Goal: Task Accomplishment & Management: Use online tool/utility

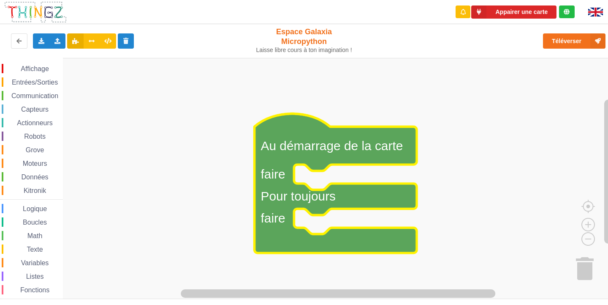
click at [488, 181] on rect "Espace de travail de Blocky" at bounding box center [307, 178] width 614 height 241
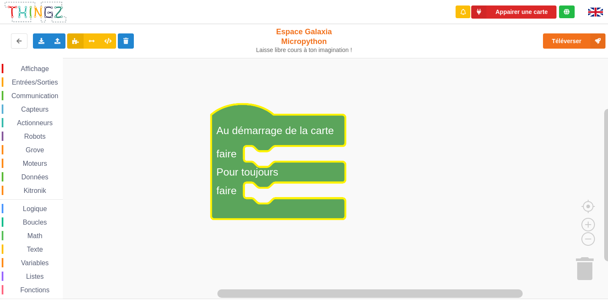
click at [45, 66] on span "Affichage" at bounding box center [34, 68] width 30 height 7
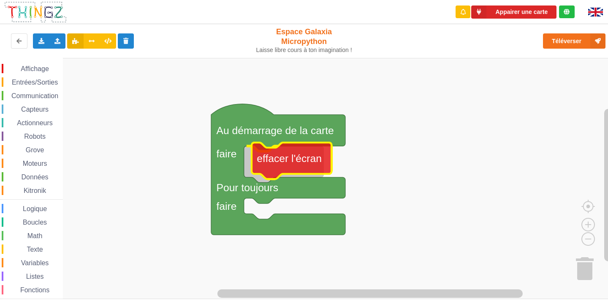
click at [294, 159] on div "Affichage Entrées/Sorties Communication Capteurs Actionneurs Robots Grove Moteu…" at bounding box center [307, 178] width 614 height 241
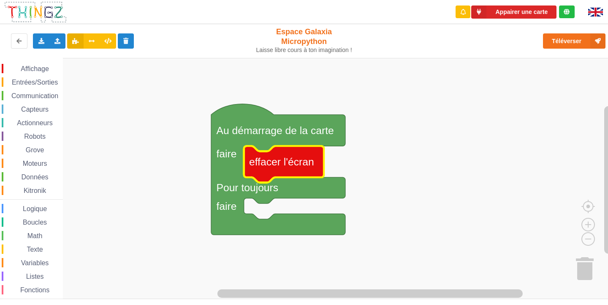
click at [16, 66] on span "Espace de travail de Blocky" at bounding box center [16, 68] width 7 height 7
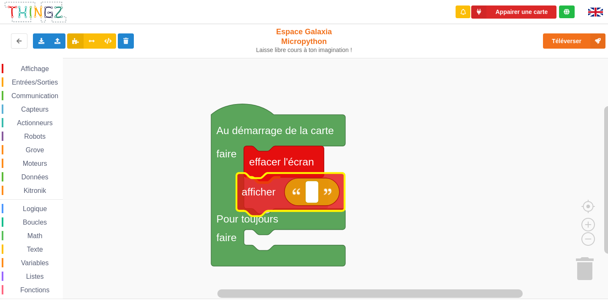
click at [268, 189] on div "Affichage Entrées/Sorties Communication Capteurs Actionneurs Robots Grove Moteu…" at bounding box center [307, 178] width 614 height 241
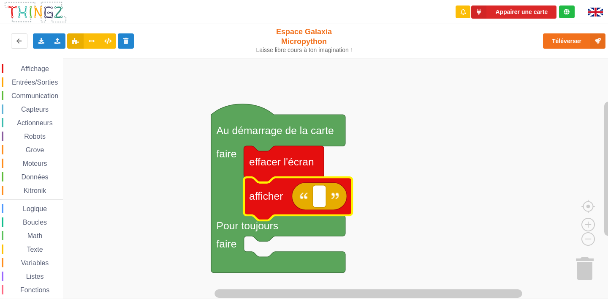
click at [268, 190] on text "afficher" at bounding box center [266, 195] width 34 height 11
click at [316, 195] on rect "Espace de travail de Blocky" at bounding box center [319, 196] width 13 height 22
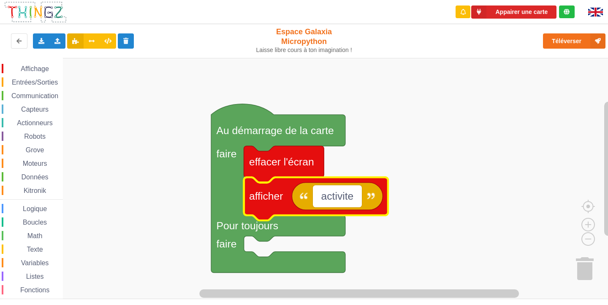
type input "activite 1"
click at [447, 161] on rect "Espace de travail de Blocky" at bounding box center [307, 178] width 614 height 241
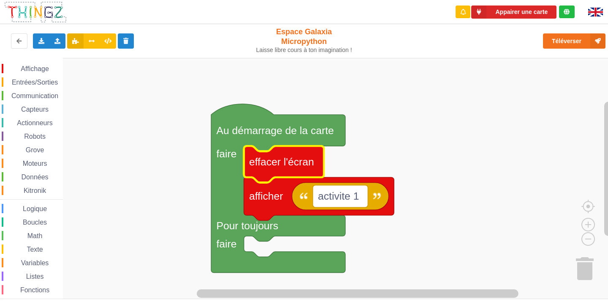
click at [555, 32] on div "Téléverser" at bounding box center [487, 40] width 250 height 27
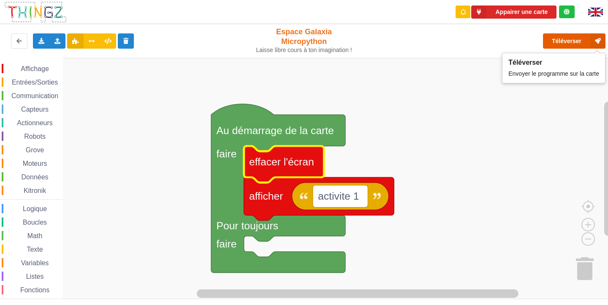
click at [570, 41] on button "Téléverser" at bounding box center [574, 40] width 63 height 15
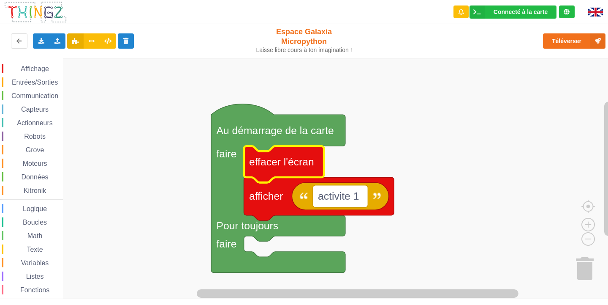
click at [23, 82] on span "Entrées/Sorties" at bounding box center [35, 82] width 49 height 7
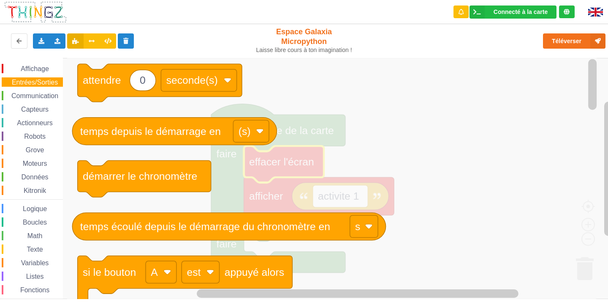
drag, startPoint x: 29, startPoint y: 96, endPoint x: 27, endPoint y: 111, distance: 15.4
click at [29, 96] on span "Communication" at bounding box center [34, 95] width 49 height 7
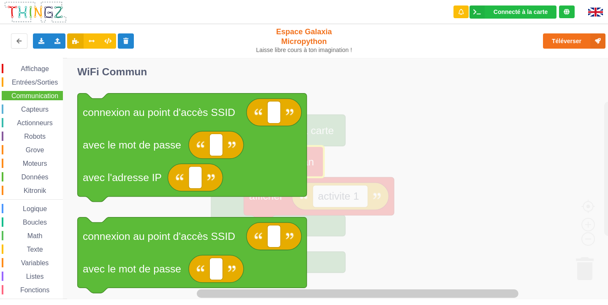
click at [27, 110] on span "Capteurs" at bounding box center [35, 109] width 30 height 7
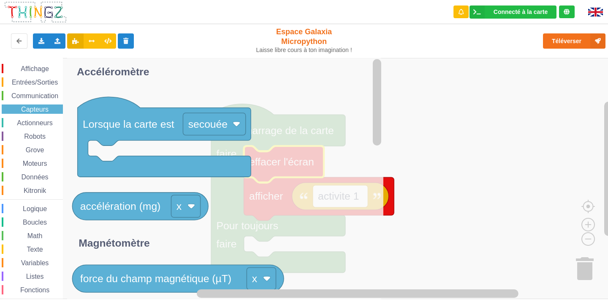
click at [34, 73] on div "Affichage" at bounding box center [32, 68] width 61 height 9
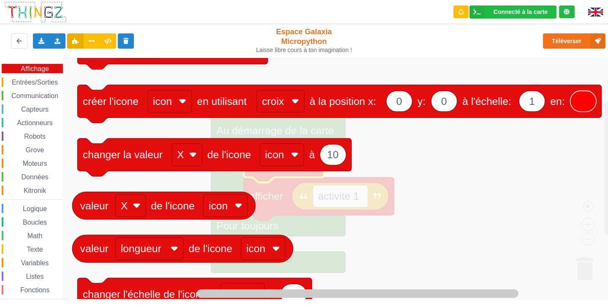
click at [27, 83] on span "Entrées/Sorties" at bounding box center [35, 82] width 49 height 7
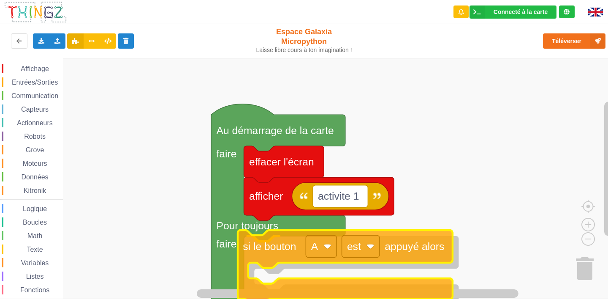
click at [298, 251] on div "Affichage Entrées/Sorties Communication Capteurs Actionneurs Robots Grove Moteu…" at bounding box center [307, 178] width 614 height 241
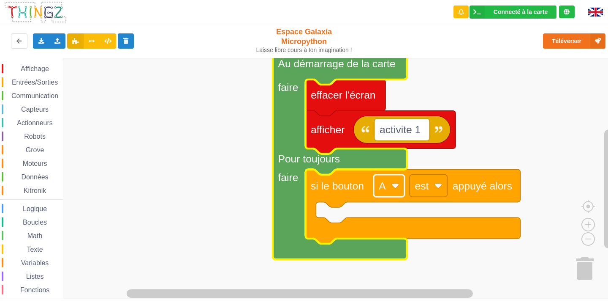
click at [384, 185] on text "A" at bounding box center [382, 185] width 7 height 11
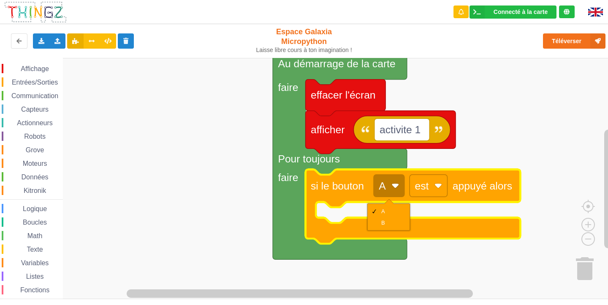
click at [213, 213] on rect "Espace de travail de Blocky" at bounding box center [307, 178] width 614 height 241
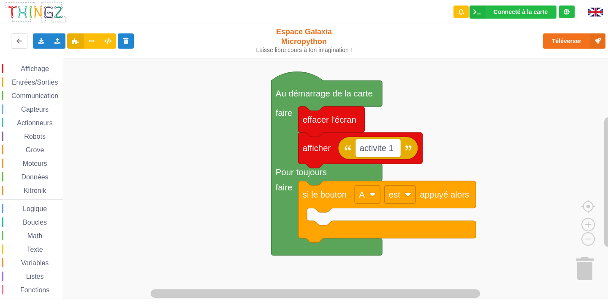
click at [33, 81] on span "Entrées/Sorties" at bounding box center [35, 82] width 49 height 7
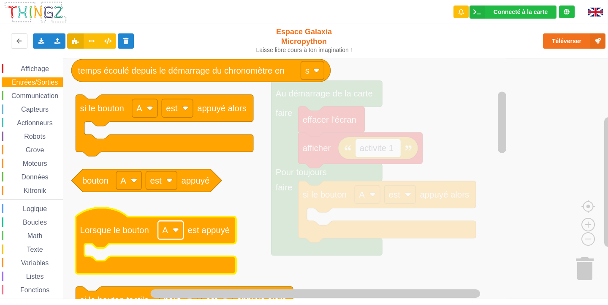
click at [182, 232] on rect "Espace de travail de Blocky" at bounding box center [170, 230] width 25 height 18
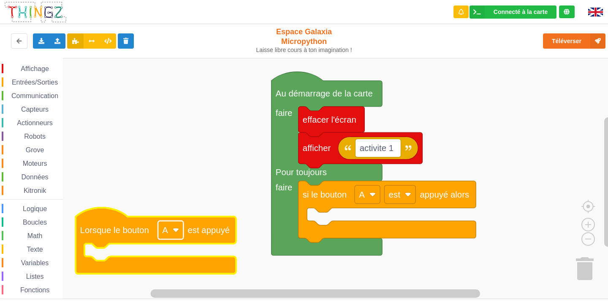
click at [179, 232] on image "Espace de travail de Blocky" at bounding box center [176, 229] width 6 height 6
click at [167, 163] on rect "Espace de travail de Blocky" at bounding box center [307, 178] width 614 height 241
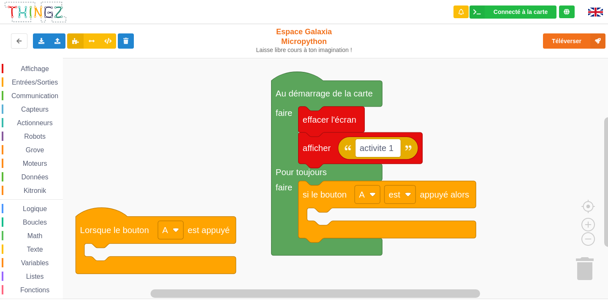
click at [27, 83] on span "Entrées/Sorties" at bounding box center [35, 82] width 49 height 7
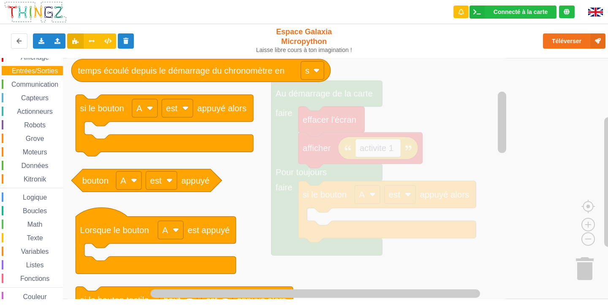
scroll to position [22, 0]
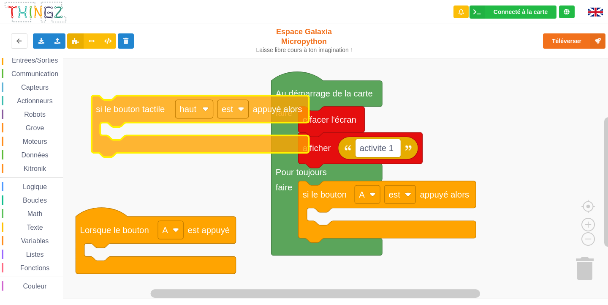
click at [163, 116] on div "Affichage Entrées/Sorties Communication Capteurs Actionneurs Robots Grove Moteu…" at bounding box center [307, 178] width 614 height 241
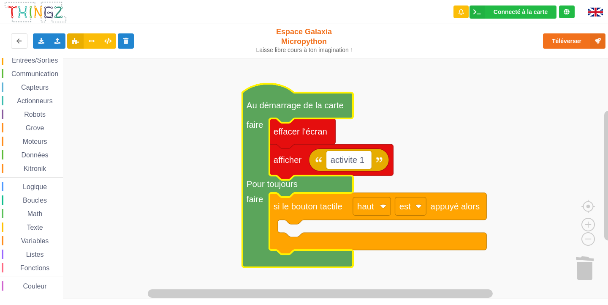
scroll to position [0, 0]
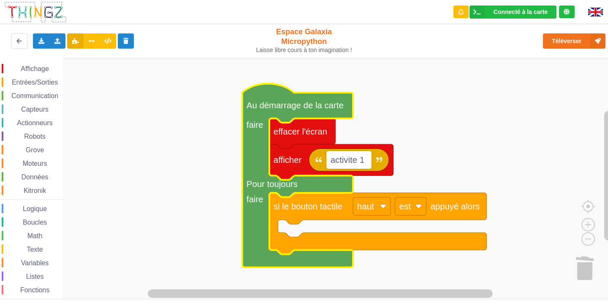
click at [44, 79] on span "Entrées/Sorties" at bounding box center [35, 82] width 49 height 7
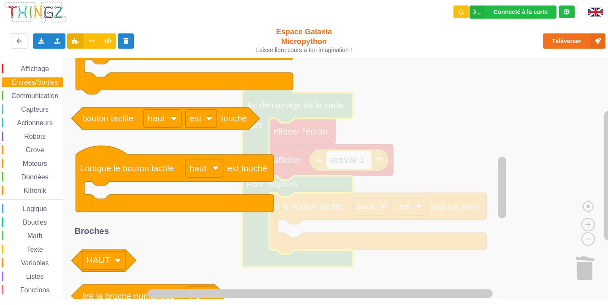
click at [24, 66] on span "Affichage" at bounding box center [34, 68] width 30 height 7
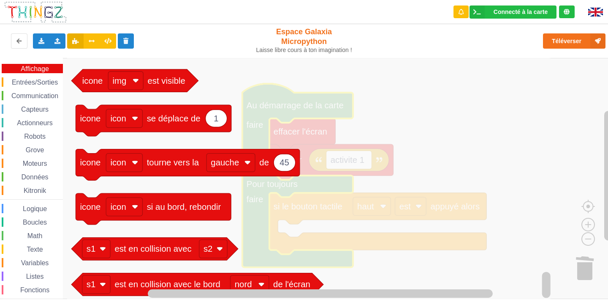
click at [33, 80] on span "Entrées/Sorties" at bounding box center [35, 82] width 49 height 7
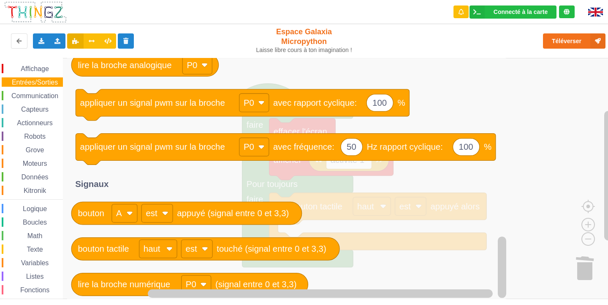
click at [53, 188] on div "Kitronik" at bounding box center [32, 189] width 61 height 9
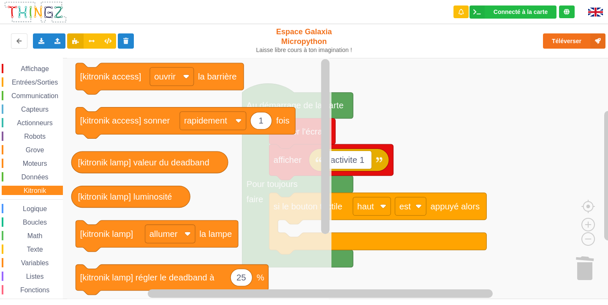
click at [21, 109] on span "Capteurs" at bounding box center [35, 109] width 30 height 7
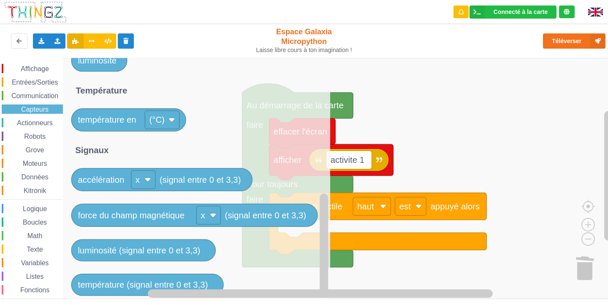
click at [54, 92] on span "Communication" at bounding box center [34, 95] width 49 height 7
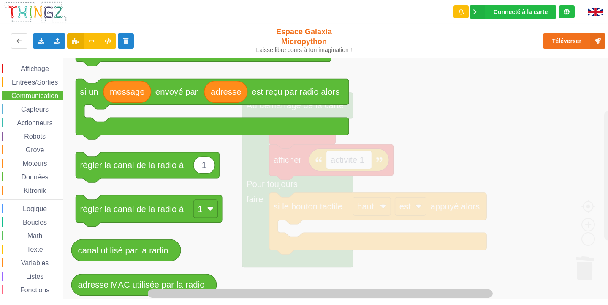
click at [29, 67] on span "Affichage" at bounding box center [34, 68] width 30 height 7
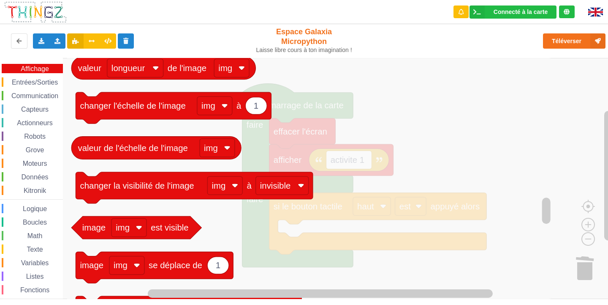
click at [27, 138] on span "Robots" at bounding box center [35, 136] width 24 height 7
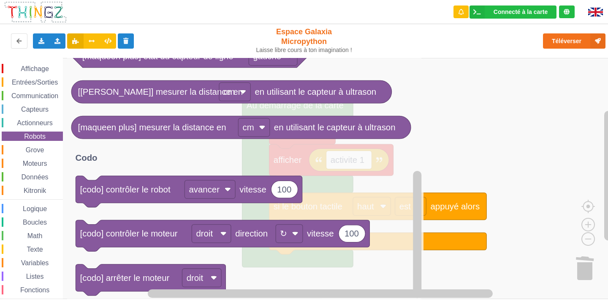
click at [29, 69] on span "Affichage" at bounding box center [34, 68] width 30 height 7
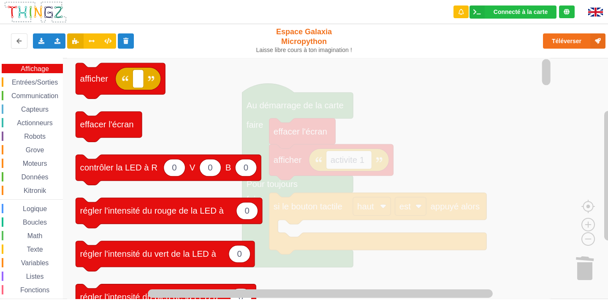
click at [33, 88] on div "Affichage Entrées/Sorties Communication Capteurs Actionneurs Robots Grove Moteu…" at bounding box center [31, 190] width 63 height 253
click at [35, 82] on span "Entrées/Sorties" at bounding box center [35, 82] width 49 height 7
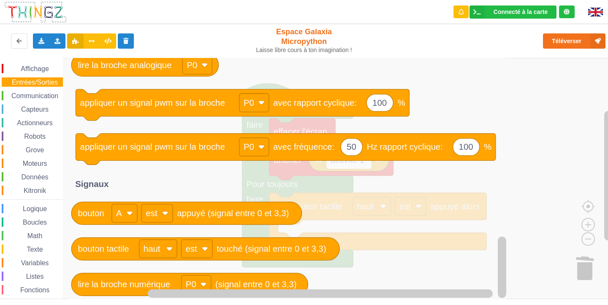
click at [50, 74] on div "Affichage Entrées/Sorties Communication Capteurs Actionneurs Robots Grove Moteu…" at bounding box center [31, 190] width 63 height 253
drag, startPoint x: 39, startPoint y: 73, endPoint x: 35, endPoint y: 67, distance: 6.8
click at [35, 69] on div "Affichage" at bounding box center [32, 68] width 61 height 9
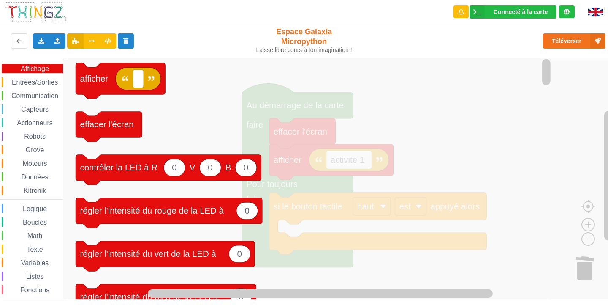
click at [35, 60] on div "Affichage Entrées/Sorties Communication Capteurs Actionneurs Robots Grove Moteu…" at bounding box center [31, 189] width 63 height 263
click at [50, 93] on span "Communication" at bounding box center [34, 95] width 49 height 7
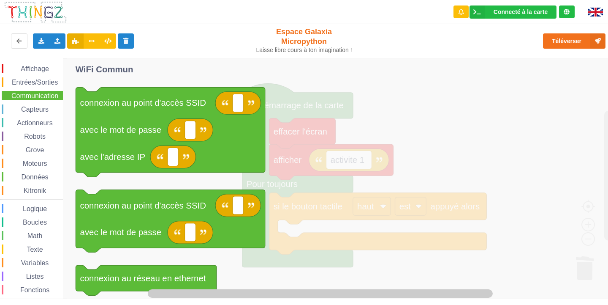
click at [27, 65] on div "Affichage" at bounding box center [32, 68] width 61 height 9
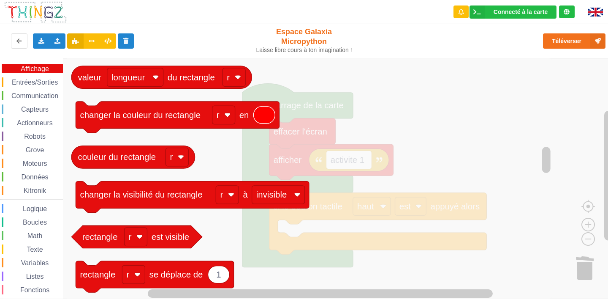
click at [26, 108] on span "Capteurs" at bounding box center [35, 109] width 30 height 7
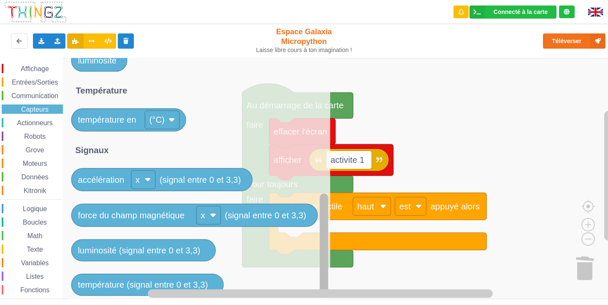
click at [302, 290] on div "Affichage Entrées/Sorties Communication Capteurs Actionneurs Robots Grove Moteu…" at bounding box center [307, 178] width 614 height 241
click at [34, 119] on span "Actionneurs" at bounding box center [35, 122] width 38 height 7
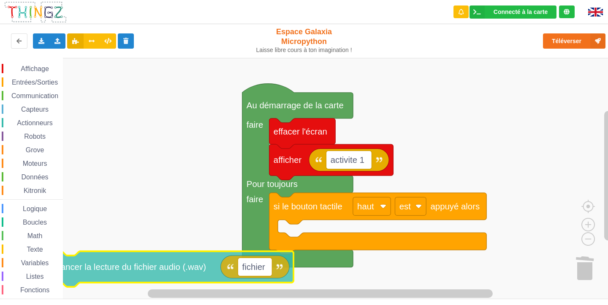
click at [293, 254] on div "Affichage Entrées/Sorties Communication Capteurs Actionneurs Robots Grove Moteu…" at bounding box center [307, 178] width 614 height 241
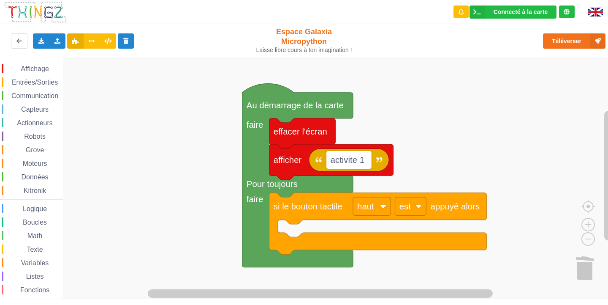
click at [25, 112] on span "Capteurs" at bounding box center [35, 109] width 30 height 7
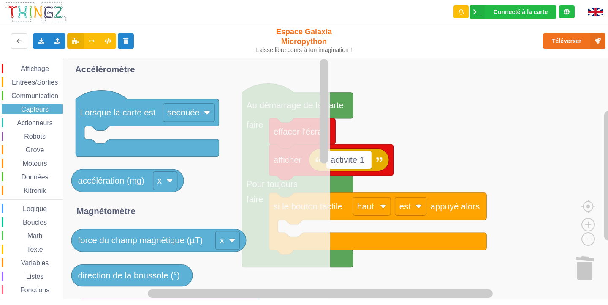
click at [45, 123] on span "Actionneurs" at bounding box center [35, 122] width 38 height 7
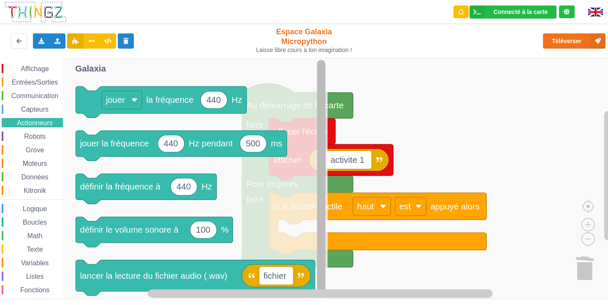
click at [304, 304] on html "Connecté à la carte Réglages Ouvrir le moniteur automatiquement Connexion autom…" at bounding box center [304, 152] width 608 height 305
click at [25, 64] on div "Affichage" at bounding box center [32, 68] width 61 height 9
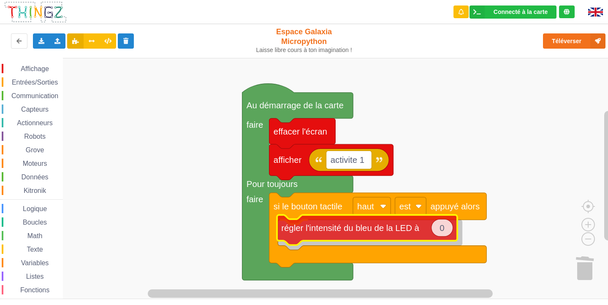
click at [375, 231] on div "Affichage Entrées/Sorties Communication Capteurs Actionneurs Robots Grove Moteu…" at bounding box center [307, 178] width 614 height 241
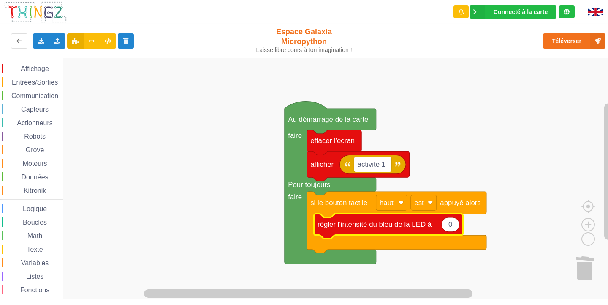
click at [30, 79] on span "Entrées/Sorties" at bounding box center [35, 82] width 49 height 7
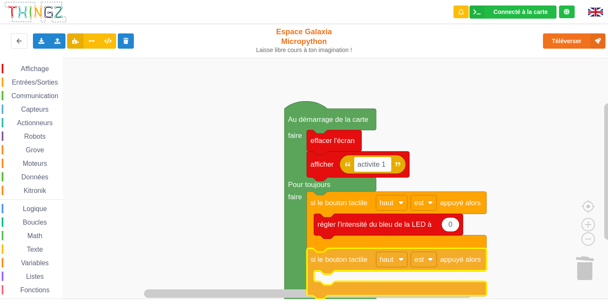
click at [331, 261] on div "Affichage Entrées/Sorties Communication Capteurs Actionneurs Robots Grove Moteu…" at bounding box center [307, 178] width 614 height 241
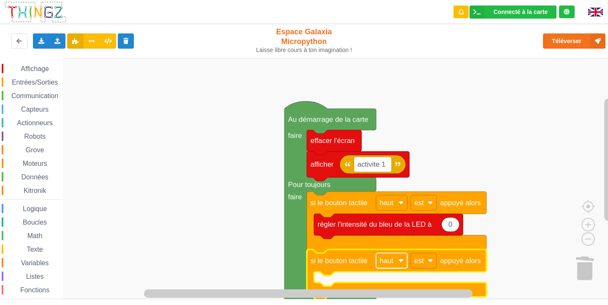
click at [387, 265] on text "haut" at bounding box center [387, 260] width 14 height 8
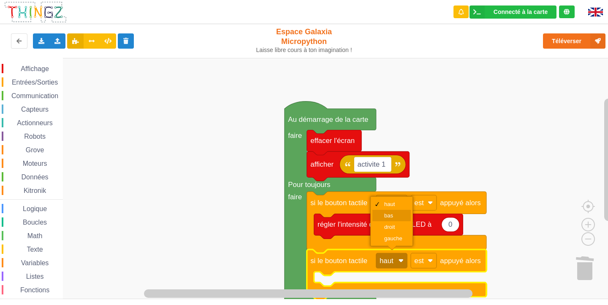
click at [401, 216] on div "bas" at bounding box center [395, 215] width 20 height 6
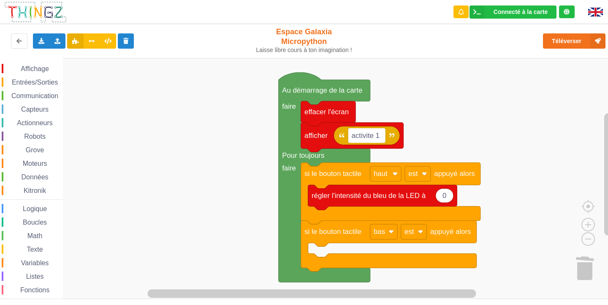
click at [549, 100] on div "Affichage Entrées/Sorties Communication Capteurs Actionneurs Robots Grove Moteu…" at bounding box center [307, 178] width 614 height 241
click at [28, 67] on span "Affichage" at bounding box center [34, 68] width 30 height 7
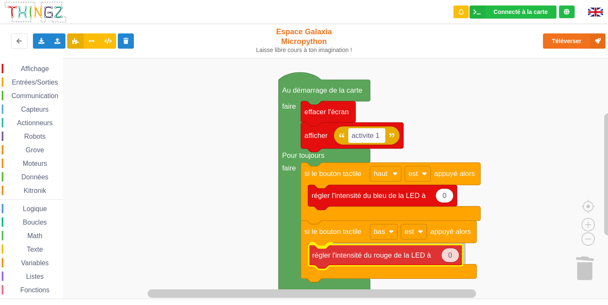
click at [364, 253] on div "Affichage Entrées/Sorties Communication Capteurs Actionneurs Robots Grove Moteu…" at bounding box center [307, 178] width 614 height 241
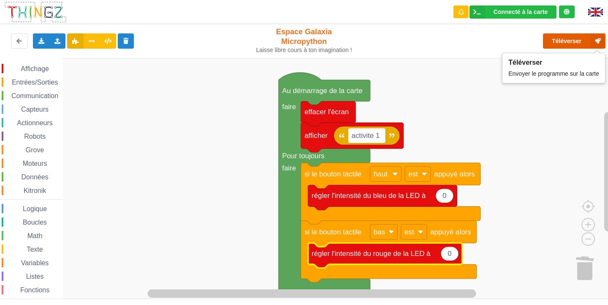
click at [568, 41] on button "Téléverser" at bounding box center [574, 40] width 63 height 15
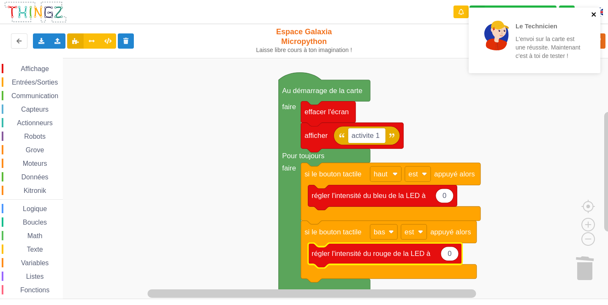
click at [592, 14] on icon "close" at bounding box center [595, 14] width 6 height 7
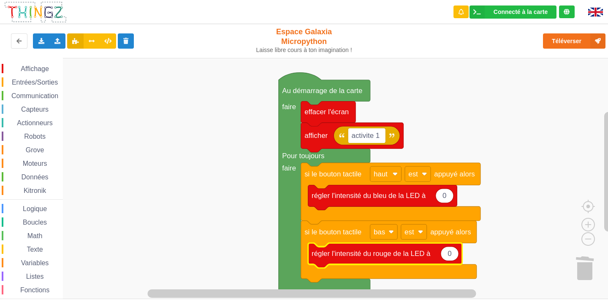
click at [574, 40] on div "Le Technicien L'envoi sur la carte est une réussite. Maintenant c'est à toi de …" at bounding box center [304, 146] width 620 height 305
click at [567, 39] on button "Téléverser" at bounding box center [574, 40] width 63 height 15
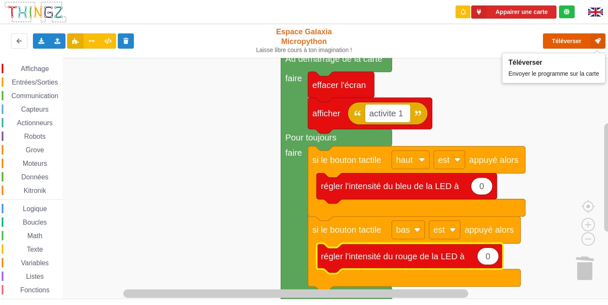
click at [599, 40] on icon at bounding box center [598, 40] width 15 height 15
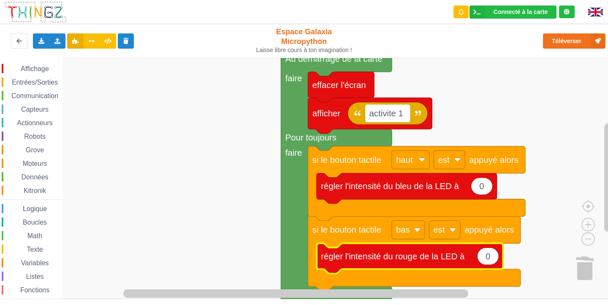
click at [508, 52] on div "Le Technicien Il y a eu un problème... Essaie encore !" at bounding box center [534, 40] width 135 height 68
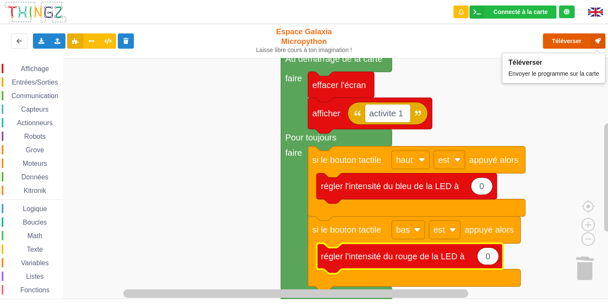
click at [589, 35] on button "Téléverser" at bounding box center [574, 40] width 63 height 15
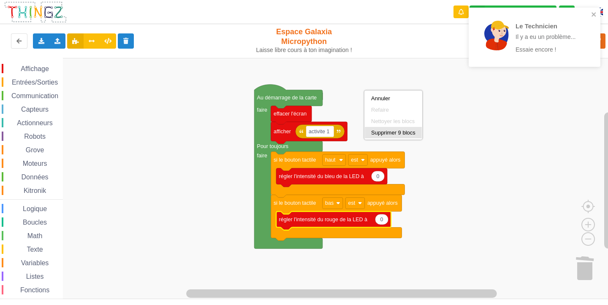
drag, startPoint x: 367, startPoint y: 90, endPoint x: 404, endPoint y: 127, distance: 52.0
click at [404, 127] on div "Annuler Refaire Nettoyer les blocs Supprimer 9 blocs" at bounding box center [394, 114] width 58 height 49
click at [471, 198] on rect "Espace de travail de Blocky" at bounding box center [307, 178] width 614 height 241
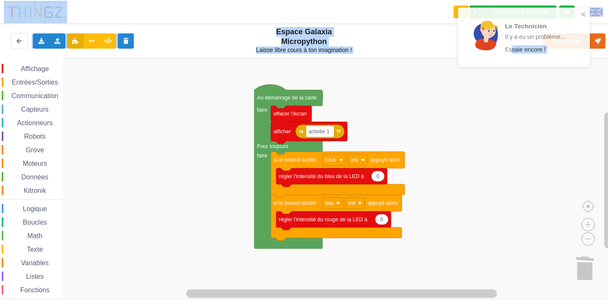
drag, startPoint x: 523, startPoint y: 51, endPoint x: 515, endPoint y: 102, distance: 52.2
click at [515, 102] on div "Le Technicien Il y a eu un problème... Essaie encore ! Connecté à la carte Régl…" at bounding box center [304, 146] width 620 height 305
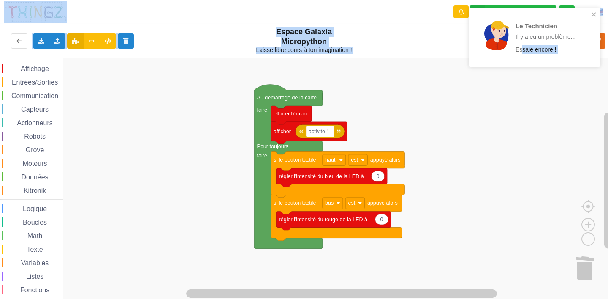
click at [482, 145] on rect "Espace de travail de Blocky" at bounding box center [307, 178] width 614 height 241
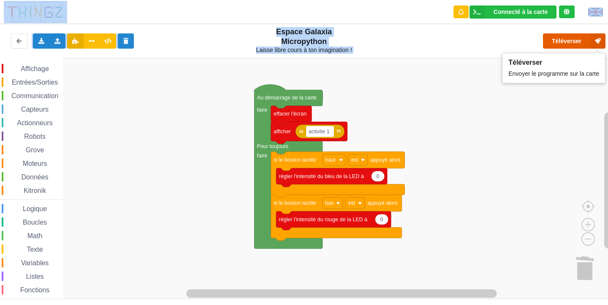
click at [565, 41] on button "Téléverser" at bounding box center [574, 40] width 63 height 15
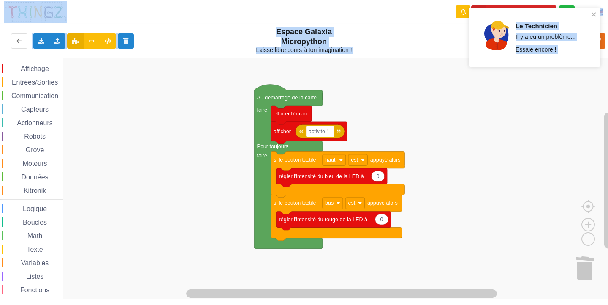
click at [346, 104] on rect "Espace de travail de Blocky" at bounding box center [307, 178] width 614 height 241
click at [595, 14] on icon "close" at bounding box center [594, 14] width 4 height 4
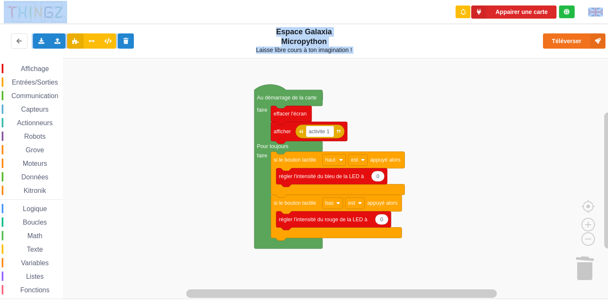
click at [311, 57] on div "Espace Galaxia Micropython Laisse libre cours à ton imagination !" at bounding box center [304, 41] width 115 height 38
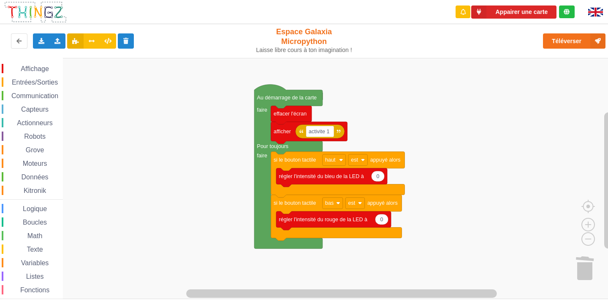
click at [545, 154] on rect "Espace de travail de Blocky" at bounding box center [307, 178] width 614 height 241
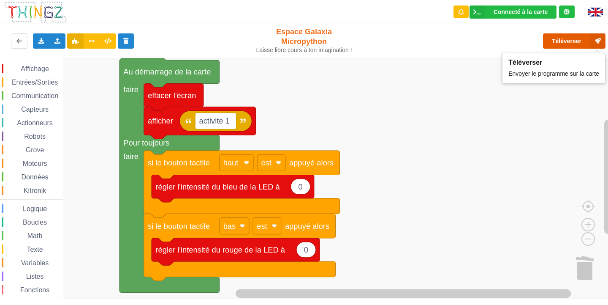
click at [585, 41] on button "Téléverser" at bounding box center [574, 40] width 63 height 15
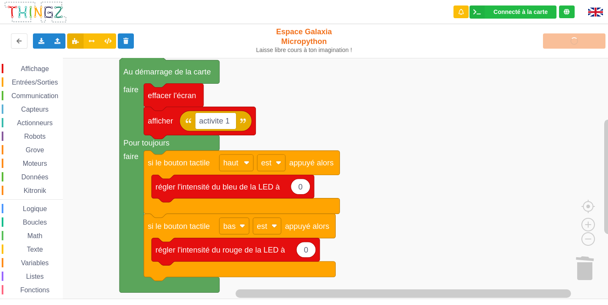
click at [441, 135] on rect "Espace de travail de Blocky" at bounding box center [307, 178] width 614 height 241
click at [577, 36] on div "Téléverser" at bounding box center [487, 40] width 250 height 27
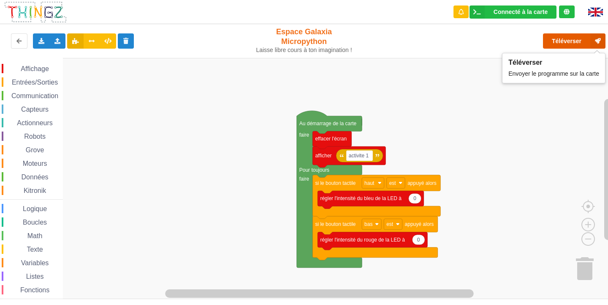
click at [572, 39] on button "Téléverser" at bounding box center [574, 40] width 63 height 15
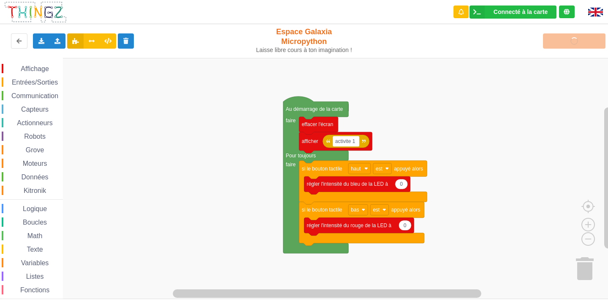
click at [476, 227] on div "Affichage Entrées/Sorties Communication Capteurs Actionneurs Robots Grove Moteu…" at bounding box center [307, 178] width 614 height 241
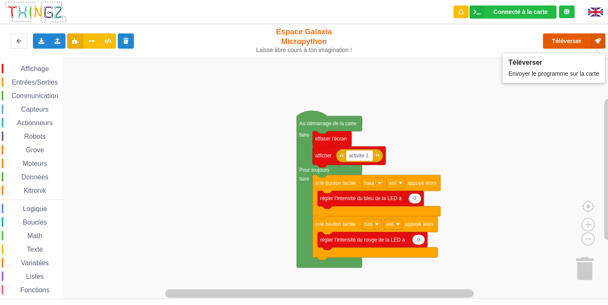
click at [561, 38] on button "Téléverser" at bounding box center [574, 40] width 63 height 15
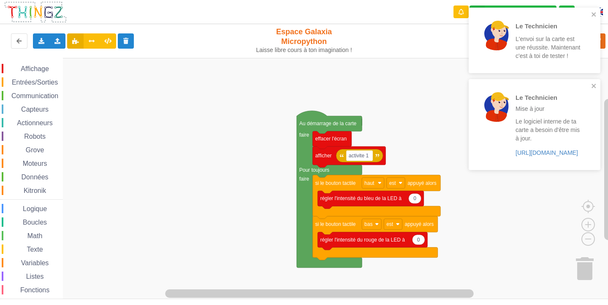
click at [409, 106] on rect "Espace de travail de Blocky" at bounding box center [307, 178] width 614 height 241
click at [594, 15] on icon "close" at bounding box center [594, 14] width 4 height 4
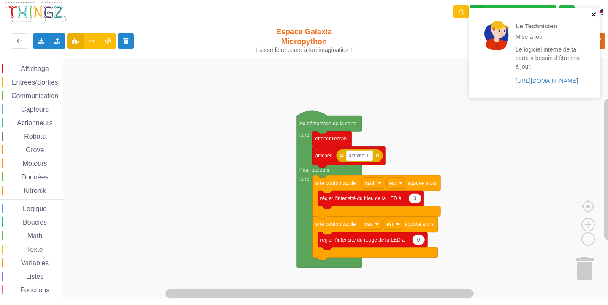
click at [595, 14] on icon "close" at bounding box center [594, 14] width 4 height 4
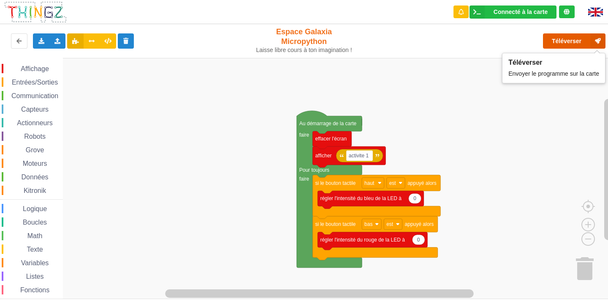
click at [576, 45] on button "Téléverser" at bounding box center [574, 40] width 63 height 15
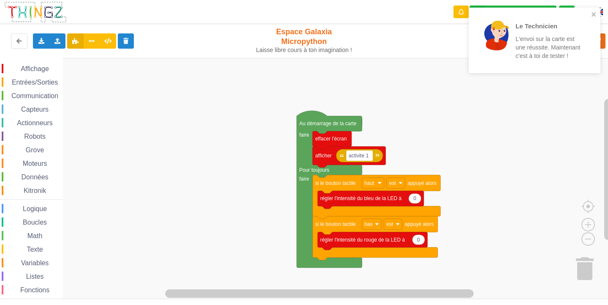
click at [25, 69] on span "Affichage" at bounding box center [34, 68] width 30 height 7
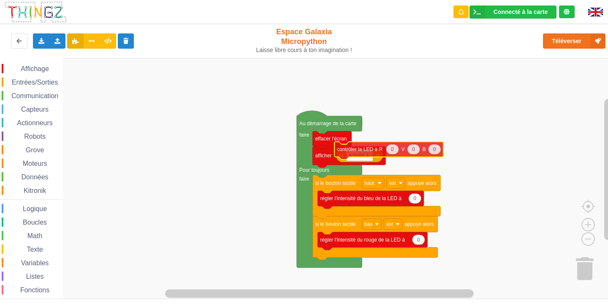
click at [429, 137] on div "Affichage Entrées/Sorties Communication Capteurs Actionneurs Robots Grove Moteu…" at bounding box center [307, 178] width 614 height 241
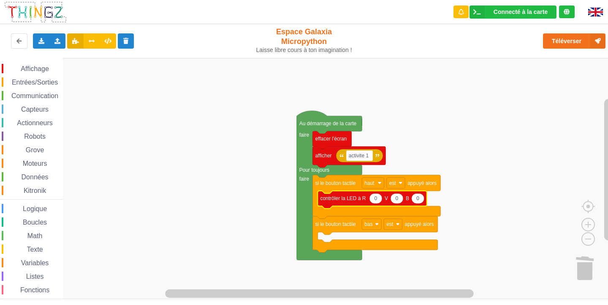
click at [415, 199] on g "0" at bounding box center [418, 198] width 13 height 10
type input "1"
click at [446, 211] on rect "Espace de travail de Blocky" at bounding box center [307, 178] width 614 height 241
click at [24, 69] on span "Affichage" at bounding box center [34, 68] width 30 height 7
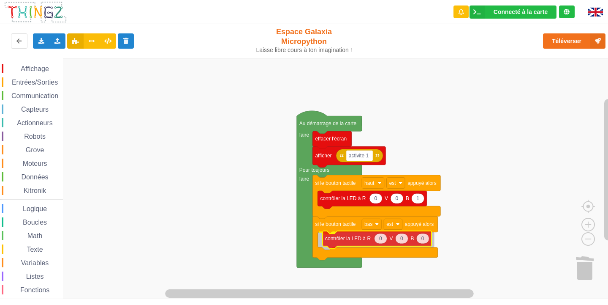
click at [360, 237] on div "Affichage Entrées/Sorties Communication Capteurs Actionneurs Robots Grove Moteu…" at bounding box center [307, 178] width 614 height 241
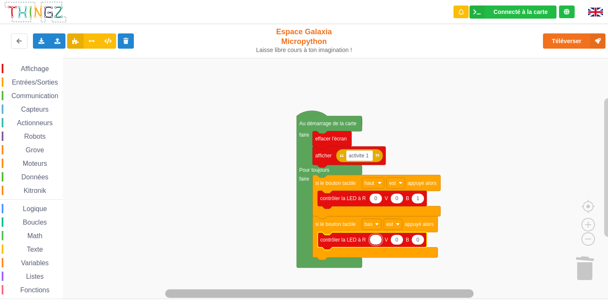
type input "1"
click at [472, 245] on rect "Espace de travail de Blocky" at bounding box center [307, 178] width 614 height 241
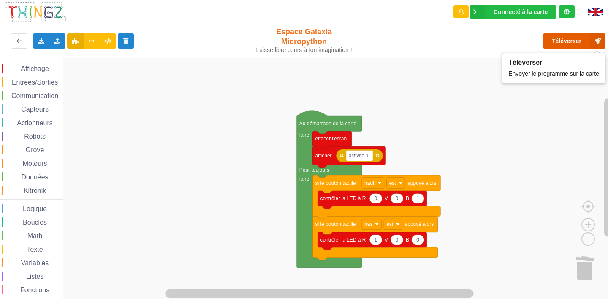
click at [578, 38] on button "Téléverser" at bounding box center [574, 40] width 63 height 15
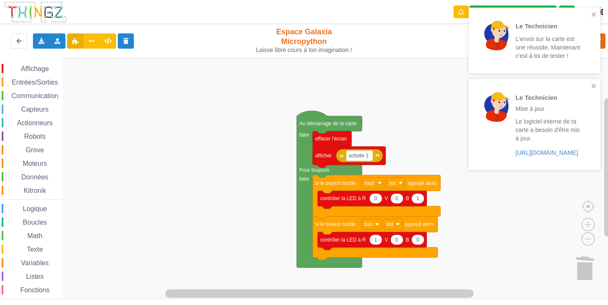
click at [124, 202] on rect "Espace de travail de Blocky" at bounding box center [307, 178] width 614 height 241
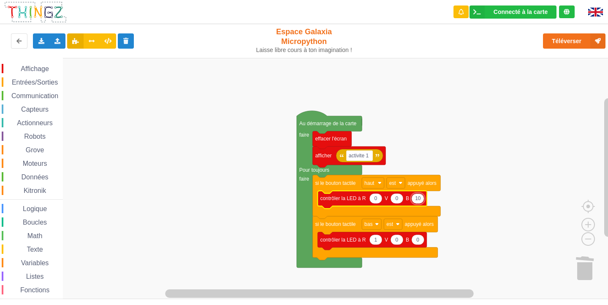
type input "100"
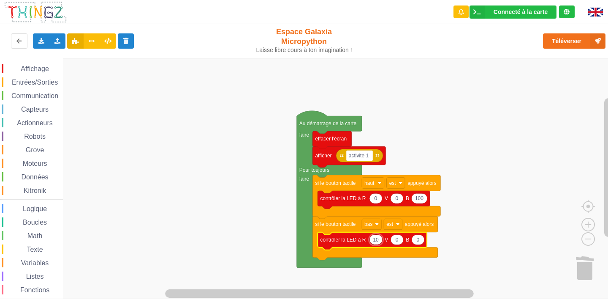
type input "100"
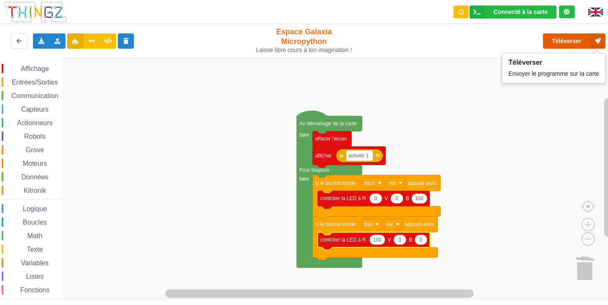
click at [567, 41] on button "Téléverser" at bounding box center [574, 40] width 63 height 15
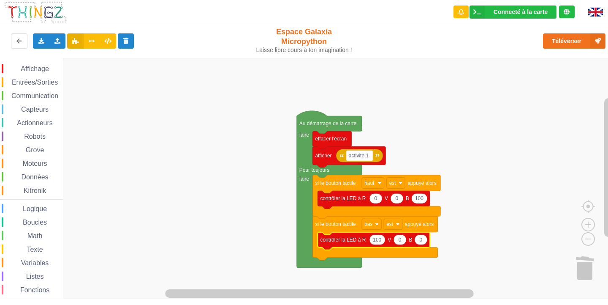
click at [39, 63] on div "Affichage Entrées/Sorties Communication Capteurs Actionneurs Robots Grove Moteu…" at bounding box center [31, 189] width 63 height 263
click at [39, 70] on span "Affichage" at bounding box center [34, 68] width 30 height 7
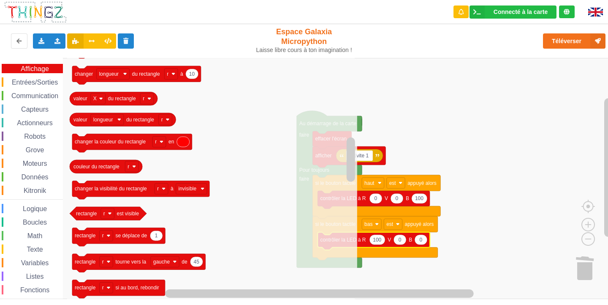
click at [33, 81] on span "Entrées/Sorties" at bounding box center [35, 82] width 49 height 7
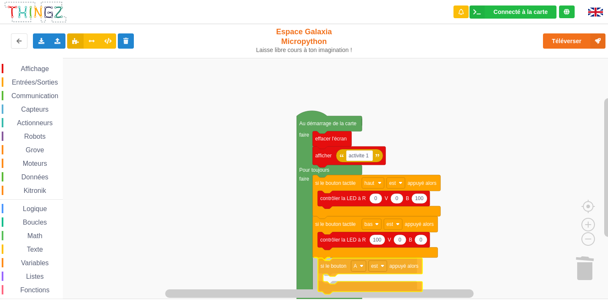
click at [327, 272] on div "Affichage Entrées/Sorties Communication Capteurs Actionneurs Robots Grove Moteu…" at bounding box center [307, 178] width 614 height 241
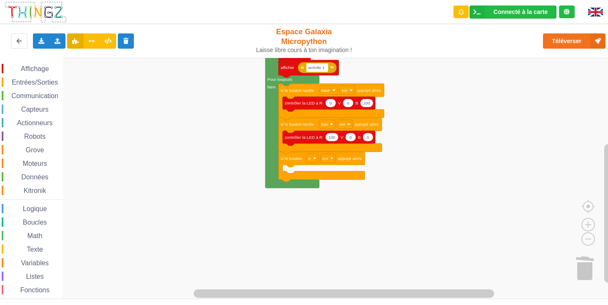
click at [201, 117] on div "Affichage Entrées/Sorties Communication Capteurs Actionneurs Robots Grove Moteu…" at bounding box center [307, 178] width 614 height 241
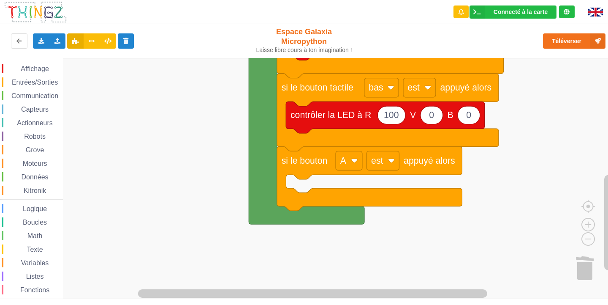
click at [143, 130] on rect "Espace de travail de Blocky" at bounding box center [307, 178] width 614 height 241
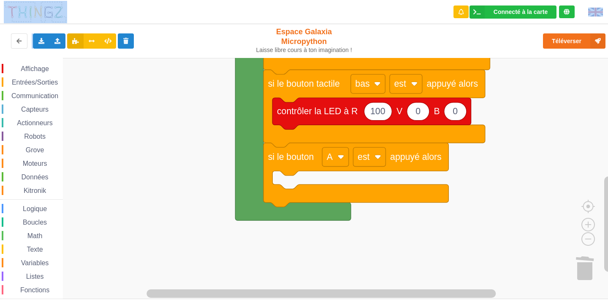
drag, startPoint x: 44, startPoint y: 30, endPoint x: 49, endPoint y: 21, distance: 9.9
click at [44, 19] on div "Connecté à la carte Réglages Ouvrir le moniteur automatiquement Connexion autom…" at bounding box center [304, 26] width 620 height 64
click at [35, 82] on span "Entrées/Sorties" at bounding box center [35, 82] width 49 height 7
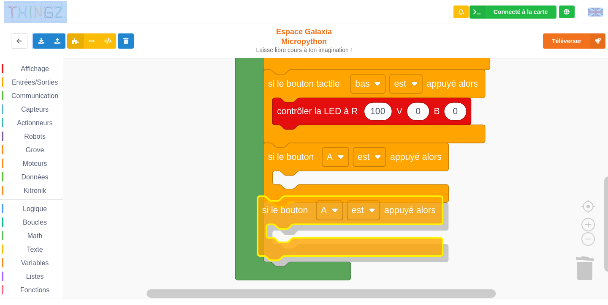
click at [289, 217] on div "Affichage Entrées/Sorties Communication Capteurs Actionneurs Robots Grove Moteu…" at bounding box center [307, 178] width 614 height 241
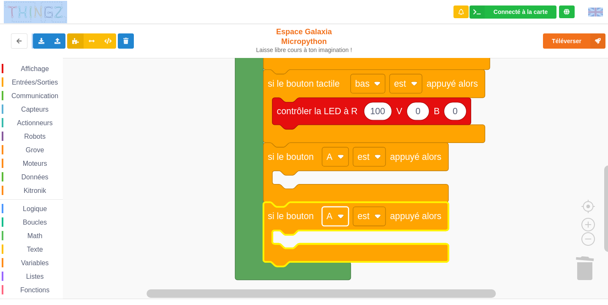
click at [331, 213] on text "A" at bounding box center [330, 216] width 6 height 10
click at [339, 253] on div "B" at bounding box center [338, 251] width 20 height 6
click at [37, 69] on span "Affichage" at bounding box center [34, 68] width 30 height 7
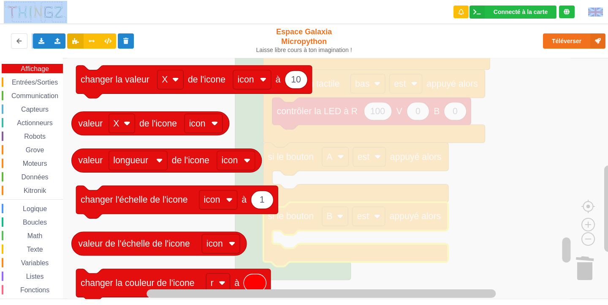
click at [30, 106] on span "Capteurs" at bounding box center [35, 109] width 30 height 7
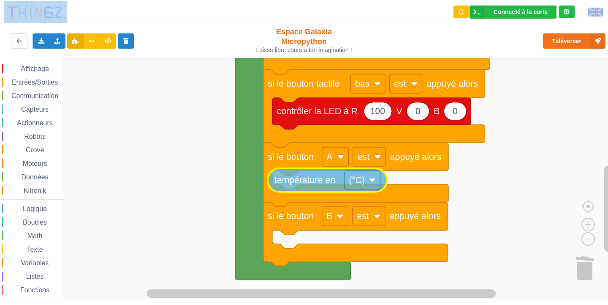
click at [288, 180] on div "Affichage Entrées/Sorties Communication Capteurs Actionneurs Robots Grove Moteu…" at bounding box center [307, 178] width 614 height 241
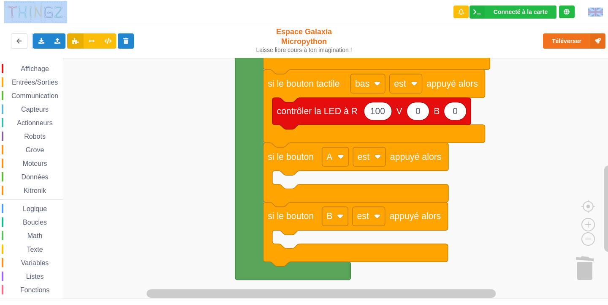
click at [41, 106] on span "Capteurs" at bounding box center [35, 109] width 30 height 7
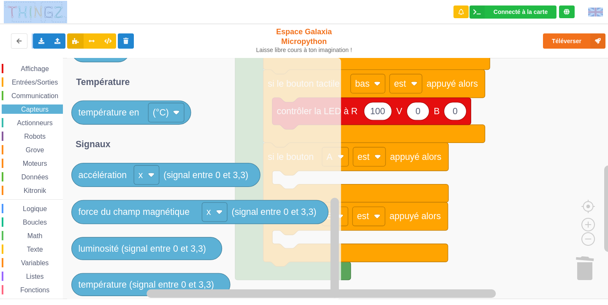
click at [37, 78] on div "Entrées/Sorties" at bounding box center [32, 81] width 61 height 9
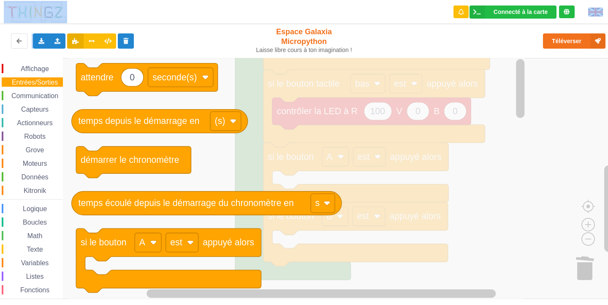
click at [28, 106] on span "Capteurs" at bounding box center [35, 109] width 30 height 7
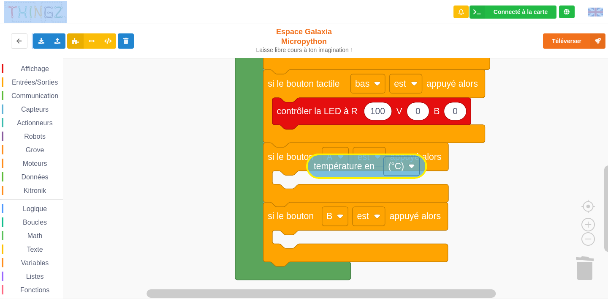
click at [328, 166] on div "Affichage Entrées/Sorties Communication Capteurs Actionneurs Robots Grove Moteu…" at bounding box center [307, 178] width 614 height 241
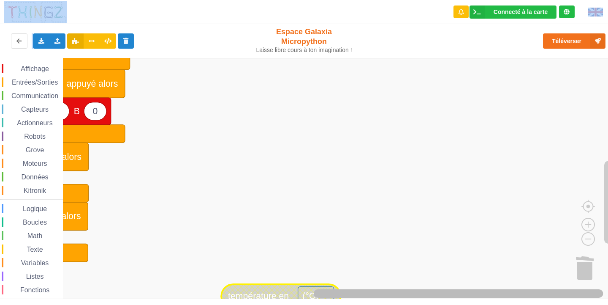
click at [585, 281] on div "Affichage Entrées/Sorties Communication Capteurs Actionneurs Robots Grove Moteu…" at bounding box center [307, 178] width 614 height 241
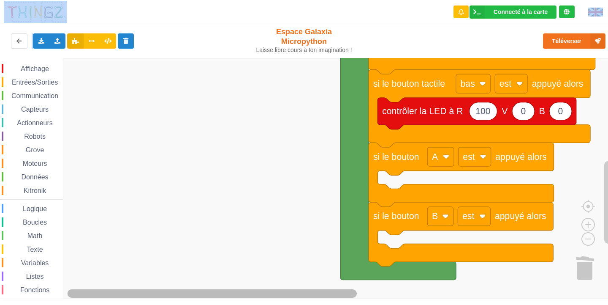
click at [242, 290] on g "Espace de travail de Blocky" at bounding box center [336, 293] width 536 height 11
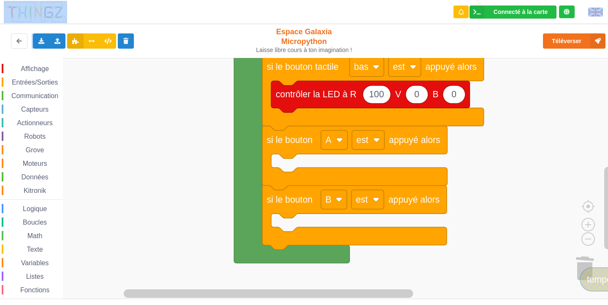
click at [143, 225] on rect "Espace de travail de Blocky" at bounding box center [307, 178] width 614 height 241
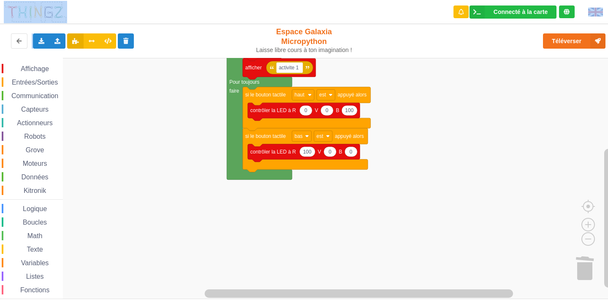
click at [31, 70] on span "Affichage" at bounding box center [34, 68] width 30 height 7
click at [257, 177] on div "Affichage Entrées/Sorties Communication Capteurs Actionneurs Robots Grove Moteu…" at bounding box center [307, 178] width 614 height 241
click at [25, 108] on span "Capteurs" at bounding box center [35, 109] width 30 height 7
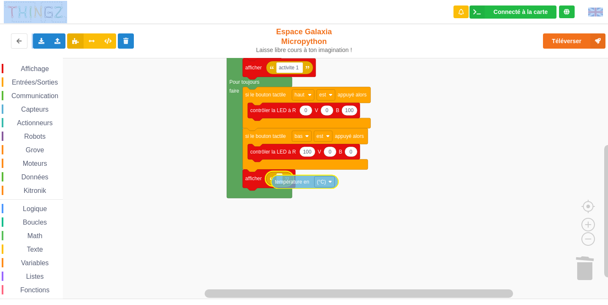
click at [299, 186] on div "Affichage Entrées/Sorties Communication Capteurs Actionneurs Robots Grove Moteu…" at bounding box center [307, 178] width 614 height 241
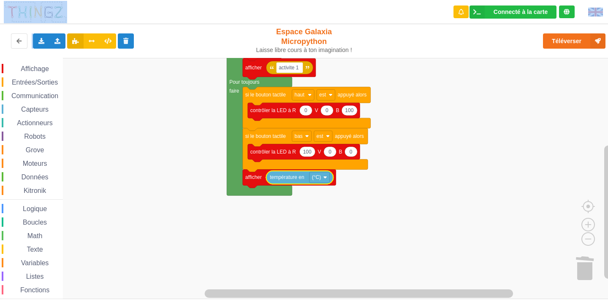
click at [35, 79] on span "Entrées/Sorties" at bounding box center [35, 82] width 49 height 7
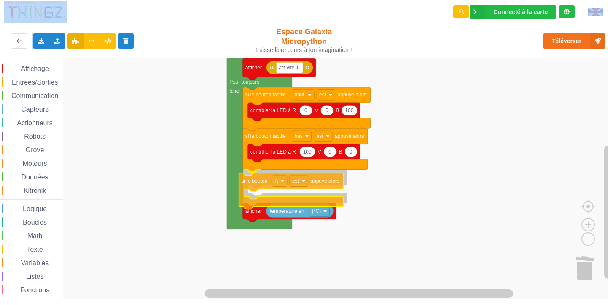
click at [248, 178] on div "Affichage Entrées/Sorties Communication Capteurs Actionneurs Robots Grove Moteu…" at bounding box center [307, 178] width 614 height 241
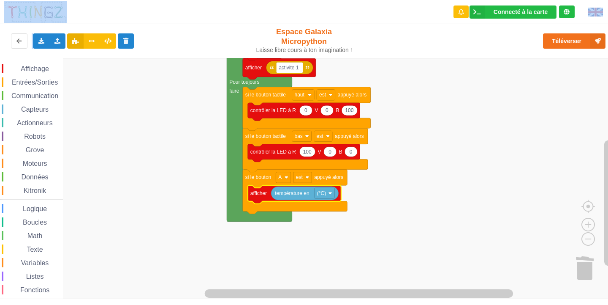
click at [27, 84] on span "Entrées/Sorties" at bounding box center [35, 82] width 49 height 7
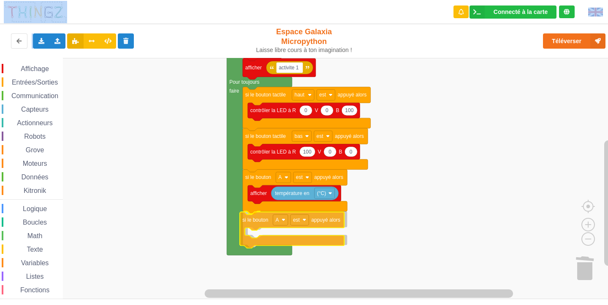
click at [262, 219] on div "Affichage Entrées/Sorties Communication Capteurs Actionneurs Robots Grove Moteu…" at bounding box center [307, 178] width 614 height 241
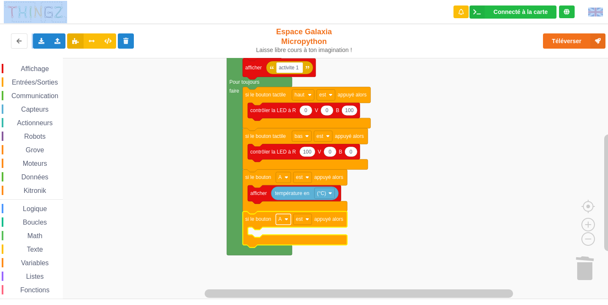
click at [276, 223] on rect "Espace de travail de Blocky" at bounding box center [283, 219] width 15 height 11
click at [273, 247] on div "B" at bounding box center [283, 250] width 38 height 11
click at [16, 68] on span "Espace de travail de Blocky" at bounding box center [16, 68] width 7 height 7
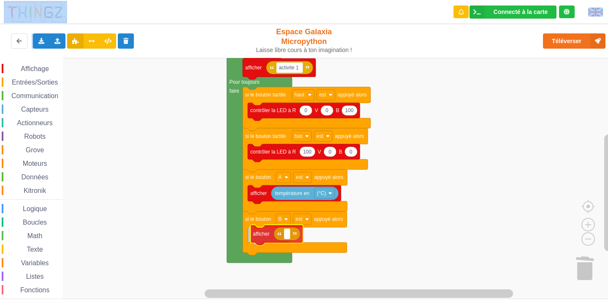
click at [252, 235] on div "Affichage Entrées/Sorties Communication Capteurs Actionneurs Robots Grove Moteu…" at bounding box center [307, 178] width 614 height 241
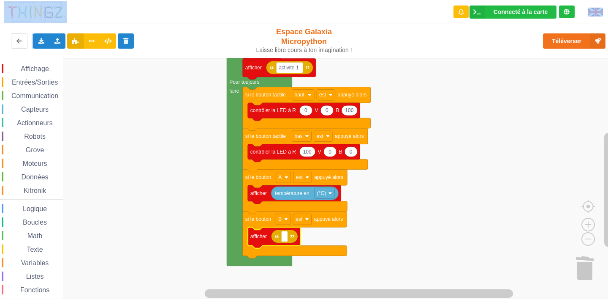
click at [290, 237] on icon "Espace de travail de Blocky" at bounding box center [284, 236] width 27 height 14
click at [292, 240] on icon "Espace de travail de Blocky" at bounding box center [284, 236] width 27 height 14
click at [278, 237] on image "Espace de travail de Blocky" at bounding box center [277, 236] width 4 height 4
click at [286, 239] on rect "Espace de travail de Blocky" at bounding box center [284, 236] width 6 height 11
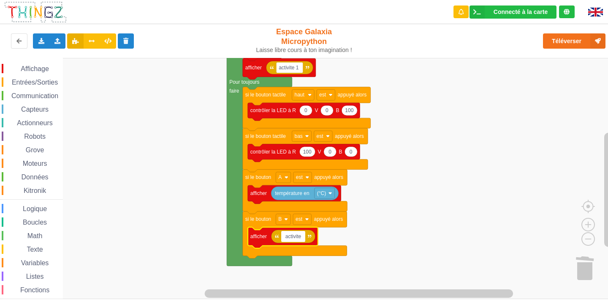
type input "activite 1"
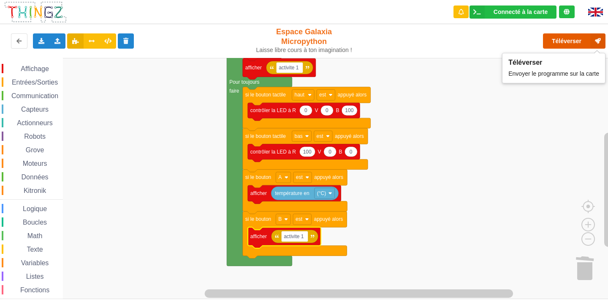
click at [564, 43] on button "Téléverser" at bounding box center [574, 40] width 63 height 15
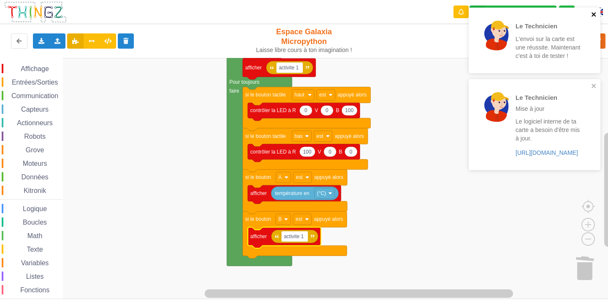
click at [595, 11] on icon "close" at bounding box center [595, 14] width 6 height 7
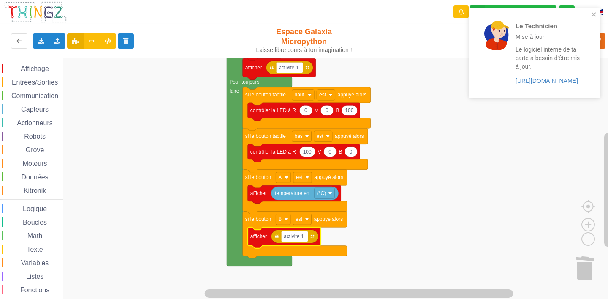
click at [593, 8] on div "Le Technicien Mise à jour Le logiciel interne de ta carte a besoin d'être mis à…" at bounding box center [535, 53] width 132 height 90
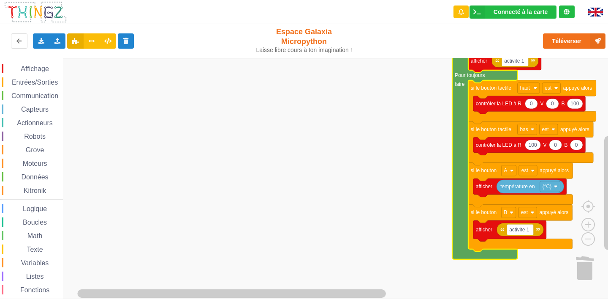
click at [24, 93] on span "Communication" at bounding box center [34, 95] width 49 height 7
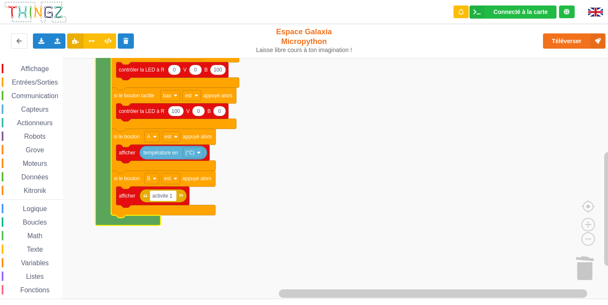
click at [33, 95] on span "Communication" at bounding box center [34, 95] width 49 height 7
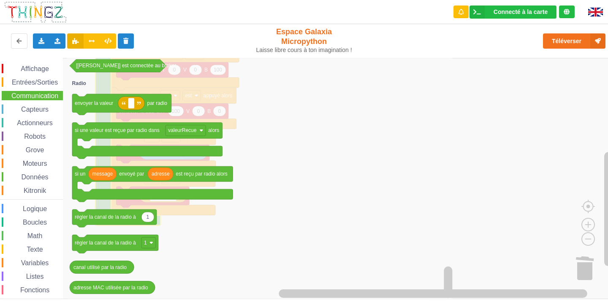
click at [13, 180] on div "Données" at bounding box center [32, 176] width 61 height 9
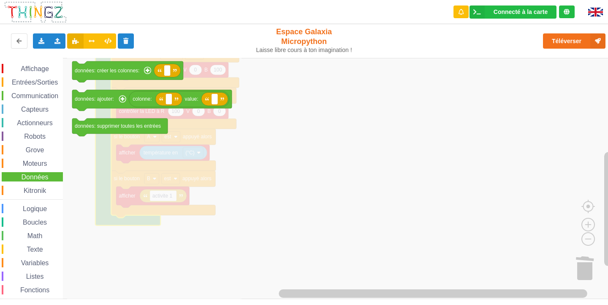
click at [11, 235] on div "Math" at bounding box center [32, 235] width 61 height 9
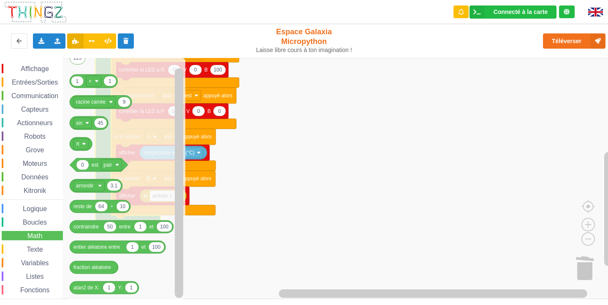
click at [7, 93] on span "Espace de travail de Blocky" at bounding box center [6, 96] width 7 height 7
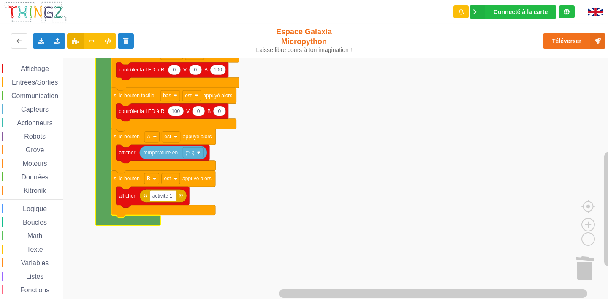
click at [492, 120] on div "Affichage Entrées/Sorties Communication Capteurs Actionneurs Robots Grove Moteu…" at bounding box center [307, 178] width 614 height 241
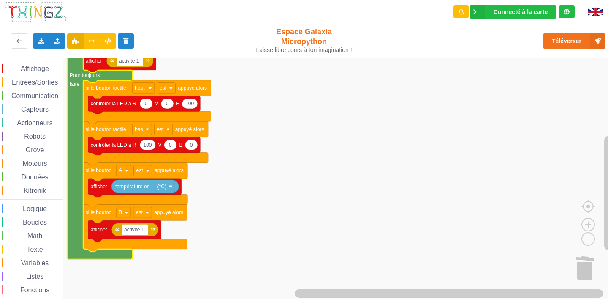
click at [24, 98] on span "Communication" at bounding box center [34, 95] width 49 height 7
click at [456, 190] on div "Affichage Entrées/Sorties Communication Capteurs Actionneurs Robots Grove Moteu…" at bounding box center [307, 178] width 614 height 241
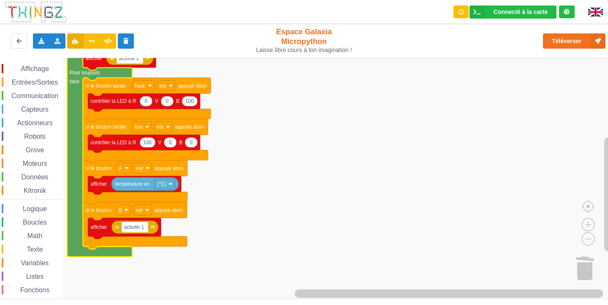
click at [69, 191] on icon "Espace de travail de Blocky" at bounding box center [99, 135] width 65 height 243
click at [79, 191] on icon "Espace de travail de Blocky" at bounding box center [99, 135] width 65 height 243
click at [446, 193] on rect "Espace de travail de Blocky" at bounding box center [307, 178] width 614 height 241
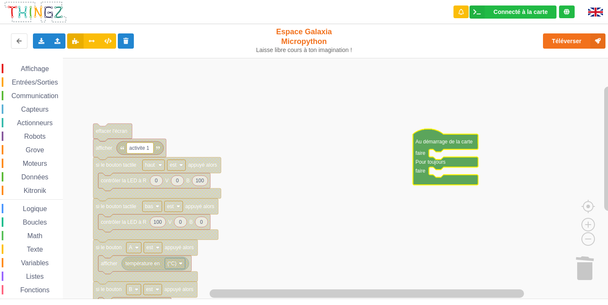
click at [27, 91] on div "Communication" at bounding box center [32, 95] width 61 height 9
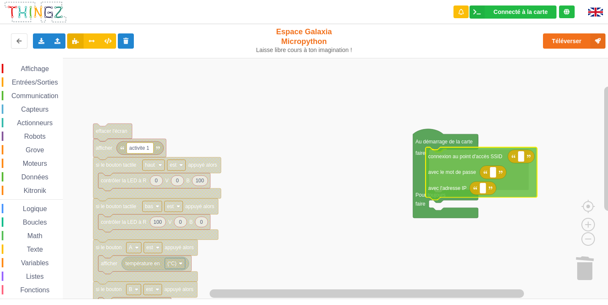
click at [469, 172] on div "Affichage Entrées/Sorties Communication Capteurs Actionneurs Robots Grove Moteu…" at bounding box center [307, 178] width 614 height 241
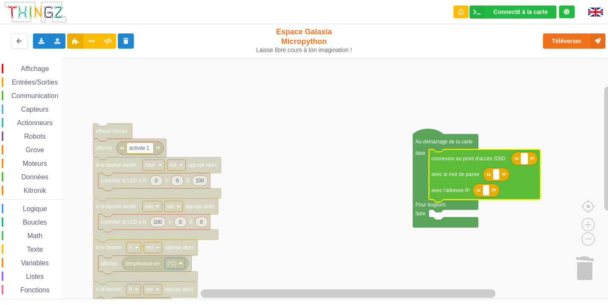
click at [525, 158] on text "Espace de travail de Blocky" at bounding box center [524, 158] width 1 height 6
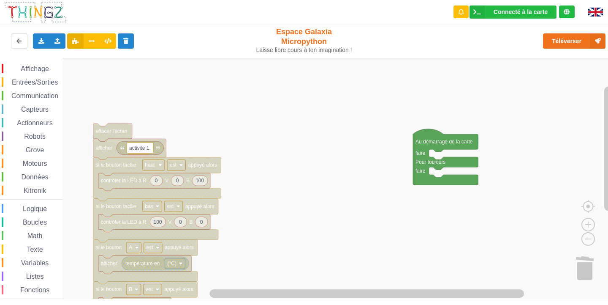
click at [44, 98] on span "Communication" at bounding box center [34, 95] width 49 height 7
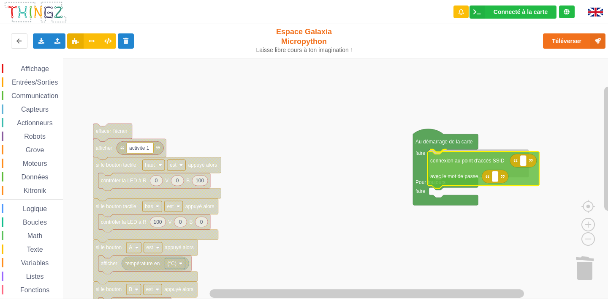
click at [464, 166] on div "Affichage Entrées/Sorties Communication Capteurs Actionneurs Robots Grove Moteu…" at bounding box center [307, 178] width 614 height 241
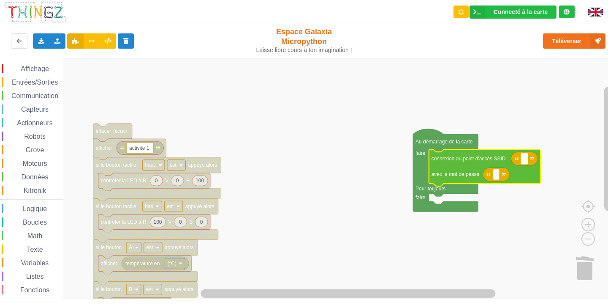
click at [525, 159] on text "Espace de travail de Blocky" at bounding box center [524, 158] width 1 height 6
type input "NETGEAR38"
click at [496, 177] on text "Espace de travail de Blocky" at bounding box center [496, 174] width 1 height 6
type input "joyoustuba995"
click at [297, 208] on rect "Espace de travail de Blocky" at bounding box center [307, 178] width 614 height 241
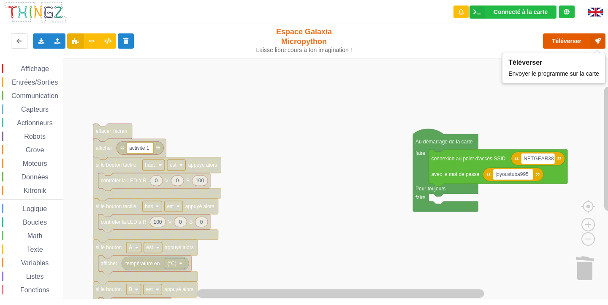
click at [575, 39] on button "Téléverser" at bounding box center [574, 40] width 63 height 15
click at [583, 37] on button "Téléverser" at bounding box center [574, 40] width 63 height 15
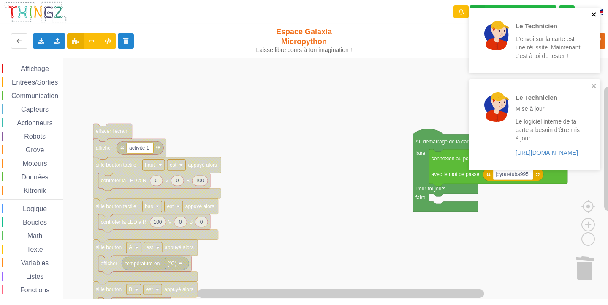
click at [592, 13] on icon "close" at bounding box center [595, 14] width 6 height 7
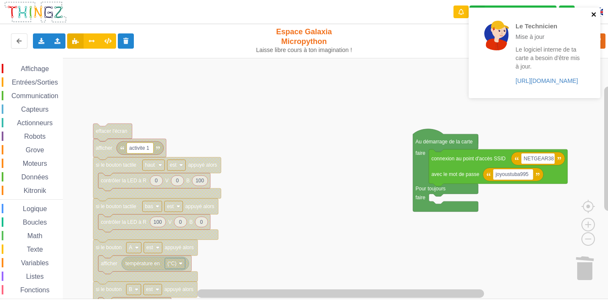
click at [593, 11] on icon "close" at bounding box center [595, 14] width 6 height 7
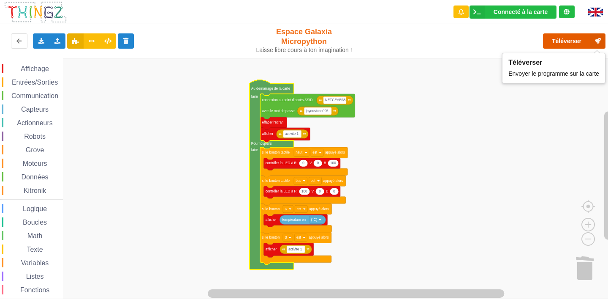
click at [599, 41] on icon at bounding box center [598, 40] width 15 height 15
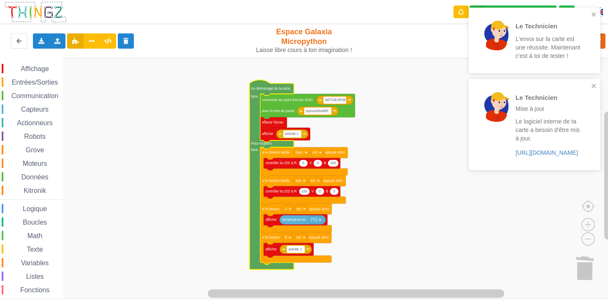
click at [595, 11] on div "Le Technicien L'envoi sur la carte est une réussite. Maintenant c'est à toi de …" at bounding box center [535, 40] width 132 height 65
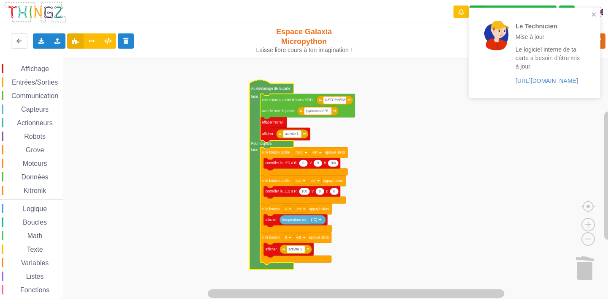
click at [595, 11] on div "Le Technicien Mise à jour Le logiciel interne de ta carte a besoin d'être mis à…" at bounding box center [535, 53] width 132 height 90
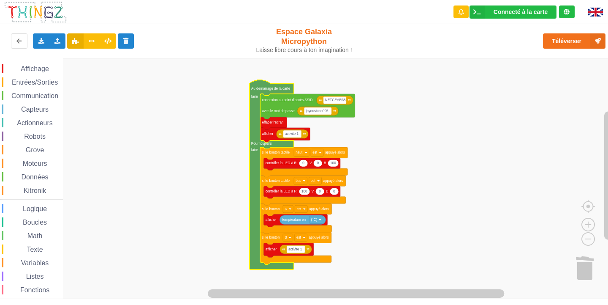
click at [44, 66] on span "Affichage" at bounding box center [34, 68] width 30 height 7
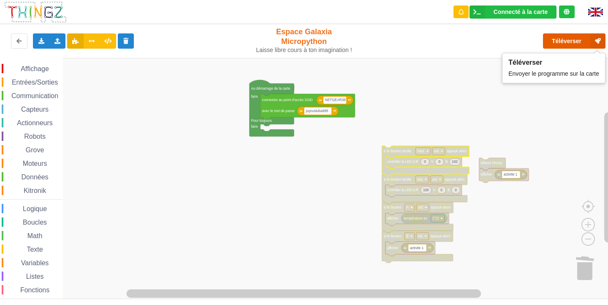
click at [562, 43] on button "Téléverser" at bounding box center [574, 40] width 63 height 15
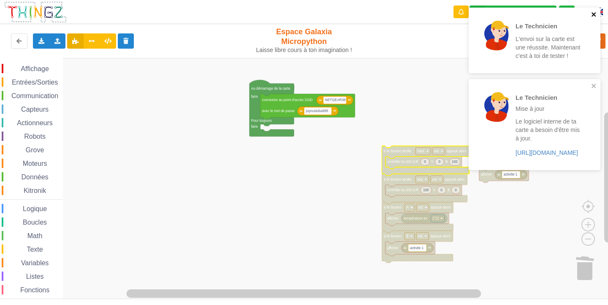
click at [592, 14] on icon "close" at bounding box center [595, 14] width 6 height 7
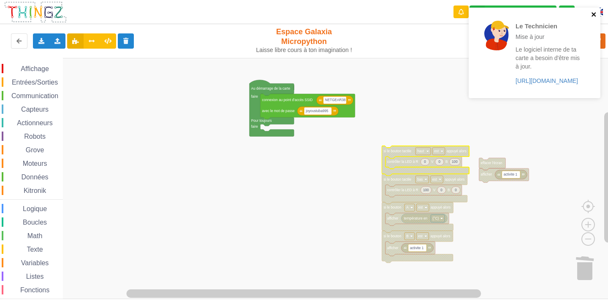
click at [593, 13] on icon "close" at bounding box center [595, 14] width 6 height 7
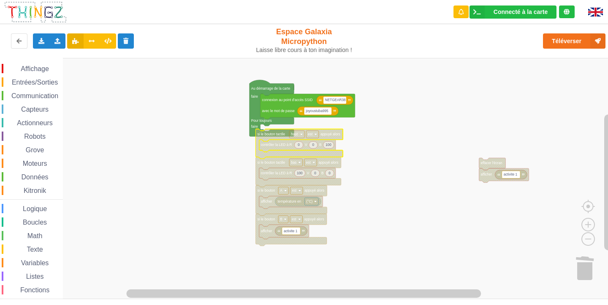
click at [269, 134] on text "si le bouton tactile" at bounding box center [272, 134] width 28 height 4
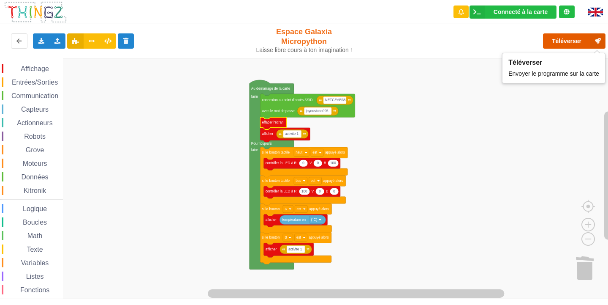
click at [562, 38] on button "Téléverser" at bounding box center [574, 40] width 63 height 15
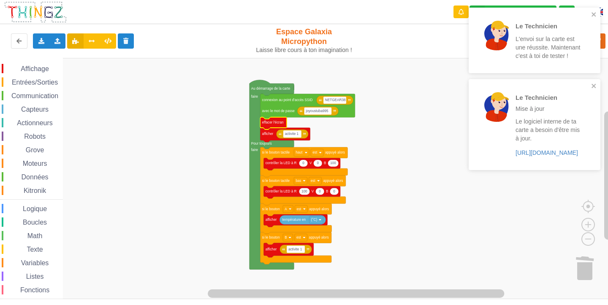
click at [593, 11] on div "Le Technicien L'envoi sur la carte est une réussite. Maintenant c'est à toi de …" at bounding box center [535, 40] width 132 height 65
click at [592, 11] on div "Le Technicien L'envoi sur la carte est une réussite. Maintenant c'est à toi de …" at bounding box center [535, 40] width 132 height 65
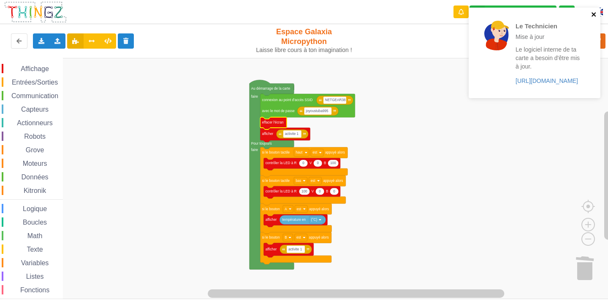
click at [592, 14] on icon "close" at bounding box center [595, 14] width 6 height 7
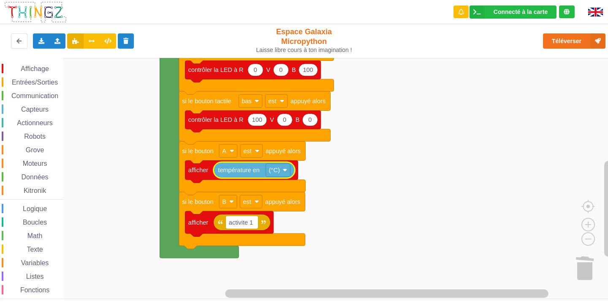
click at [332, 192] on rect "Espace de travail de Blocky" at bounding box center [307, 178] width 614 height 241
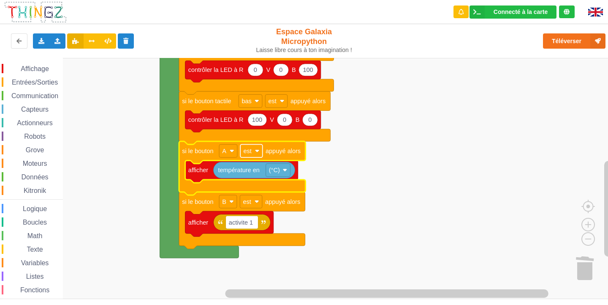
click at [246, 155] on rect "Espace de travail de Blocky" at bounding box center [251, 150] width 22 height 13
click at [259, 183] on div "a été" at bounding box center [254, 183] width 20 height 6
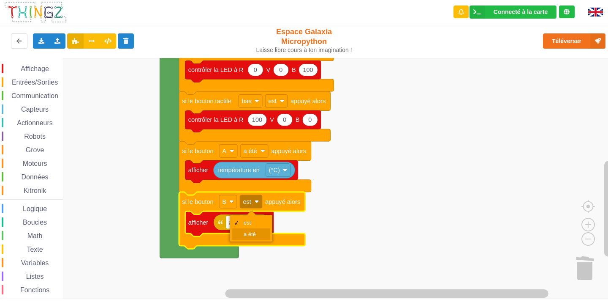
click at [252, 232] on div "a été" at bounding box center [254, 234] width 20 height 6
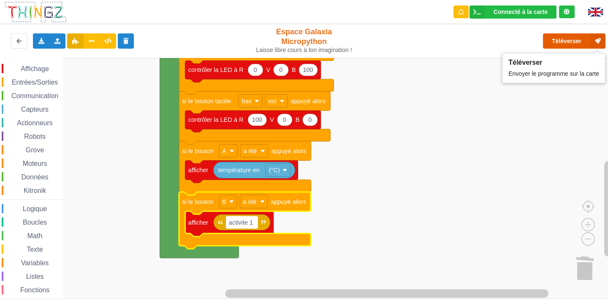
click at [561, 45] on button "Téléverser" at bounding box center [574, 40] width 63 height 15
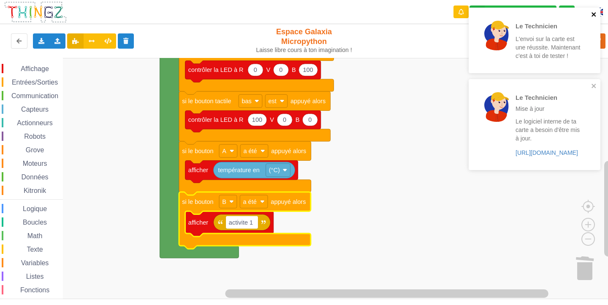
click at [593, 16] on icon "close" at bounding box center [594, 14] width 4 height 4
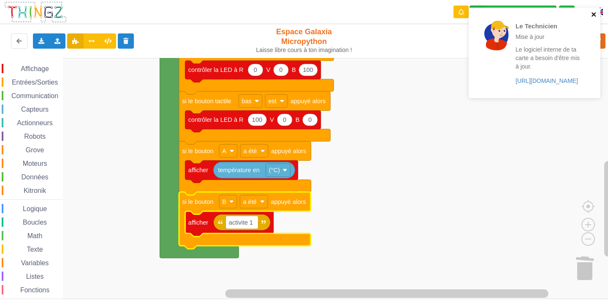
click at [594, 17] on icon "close" at bounding box center [595, 14] width 6 height 7
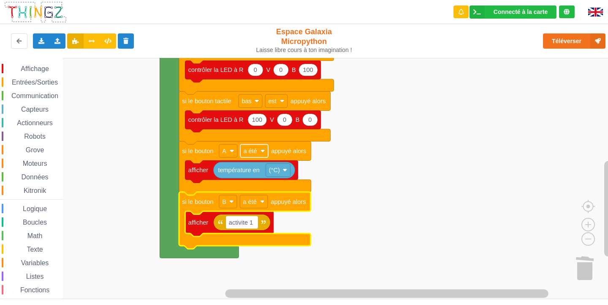
click at [257, 149] on text "a été" at bounding box center [250, 150] width 14 height 7
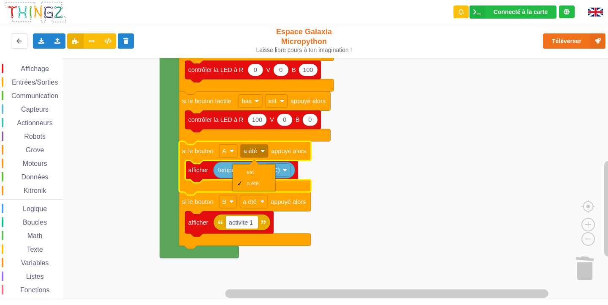
click at [259, 166] on div "est a été" at bounding box center [254, 177] width 43 height 27
click at [248, 172] on div "est" at bounding box center [257, 172] width 20 height 6
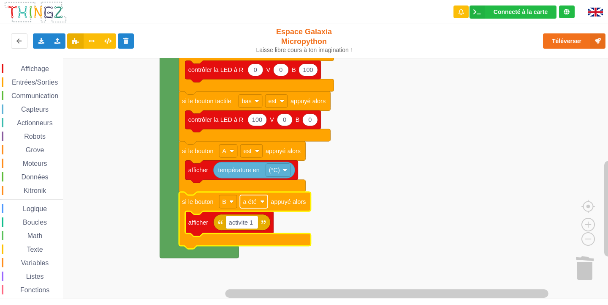
click at [256, 199] on text "a été" at bounding box center [250, 201] width 14 height 7
click at [255, 221] on div "est" at bounding box center [256, 222] width 20 height 6
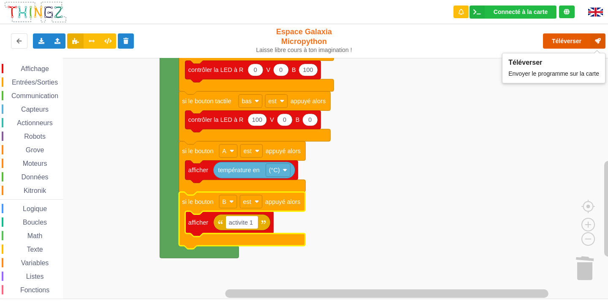
click at [568, 40] on button "Téléverser" at bounding box center [574, 40] width 63 height 15
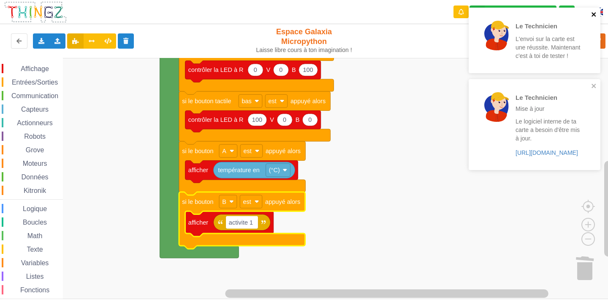
click at [594, 13] on icon "close" at bounding box center [595, 14] width 6 height 7
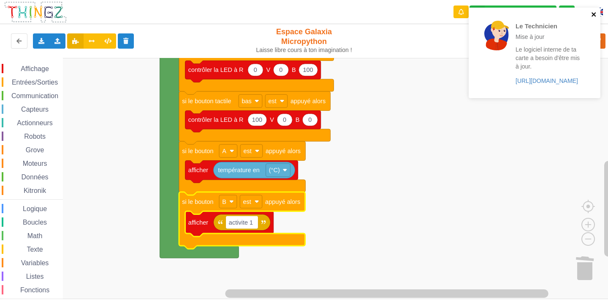
click at [592, 13] on icon "close" at bounding box center [595, 14] width 6 height 7
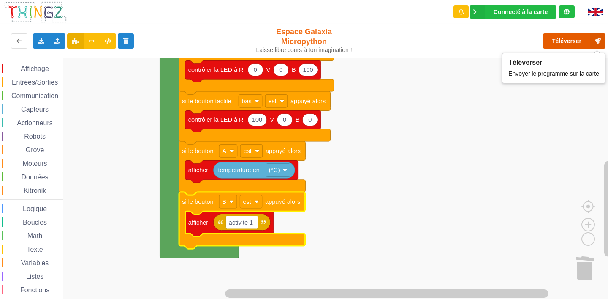
click at [573, 39] on button "Téléverser" at bounding box center [574, 40] width 63 height 15
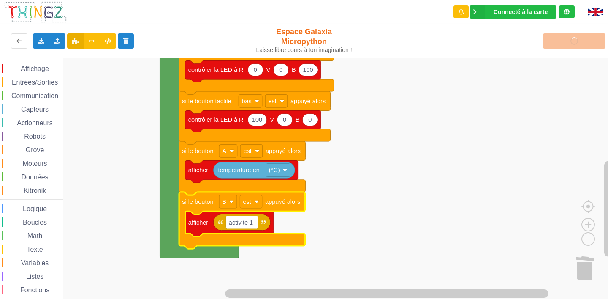
click at [516, 251] on rect "Espace de travail de Blocky" at bounding box center [307, 178] width 614 height 241
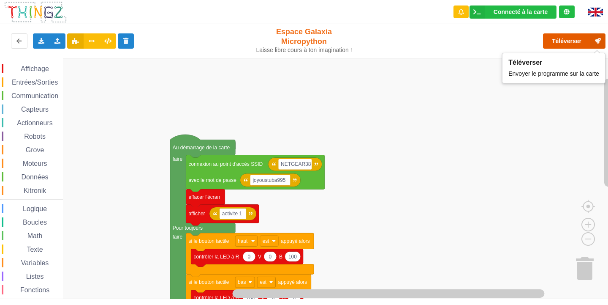
click at [584, 34] on button "Téléverser" at bounding box center [574, 40] width 63 height 15
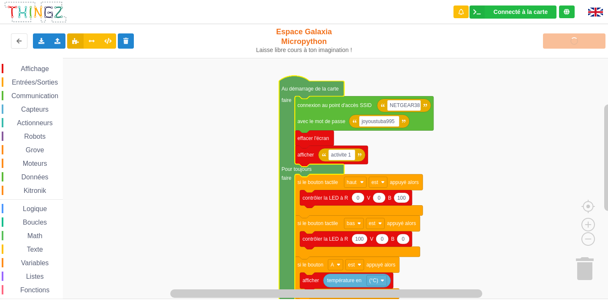
click at [44, 96] on span "Communication" at bounding box center [34, 95] width 49 height 7
click at [597, 178] on rect "Espace de travail de Blocky" at bounding box center [307, 178] width 614 height 241
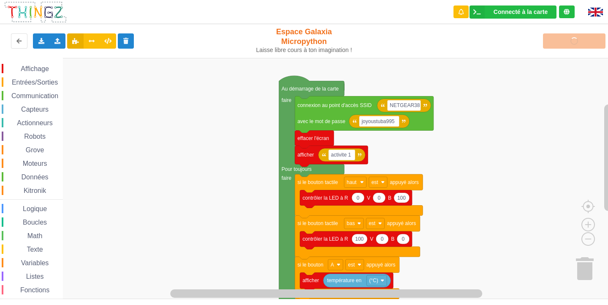
click at [502, 161] on rect "Espace de travail de Blocky" at bounding box center [307, 178] width 614 height 241
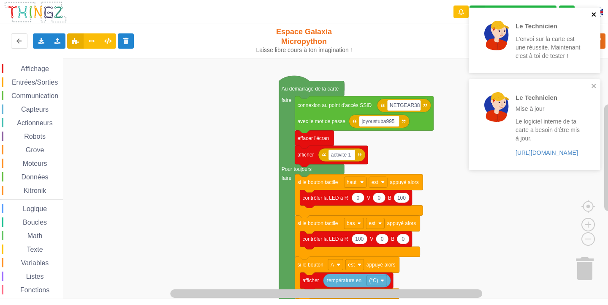
click at [594, 14] on icon "close" at bounding box center [595, 14] width 6 height 7
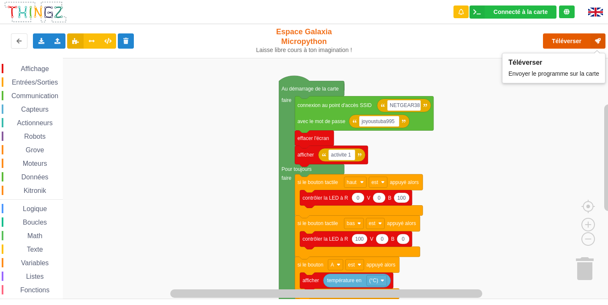
click at [569, 39] on button "Téléverser" at bounding box center [574, 40] width 63 height 15
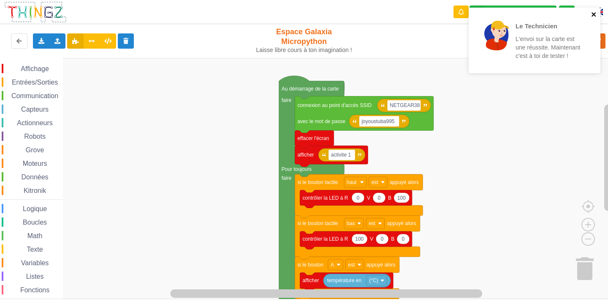
click at [593, 14] on icon "close" at bounding box center [594, 14] width 4 height 4
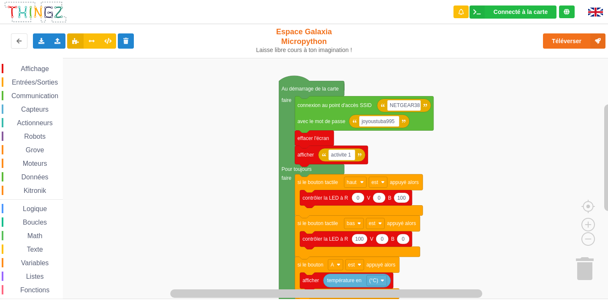
click at [49, 87] on div "Affichage Entrées/Sorties Communication Capteurs Actionneurs Robots Grove Moteu…" at bounding box center [31, 190] width 63 height 253
click at [49, 71] on span "Affichage" at bounding box center [34, 68] width 30 height 7
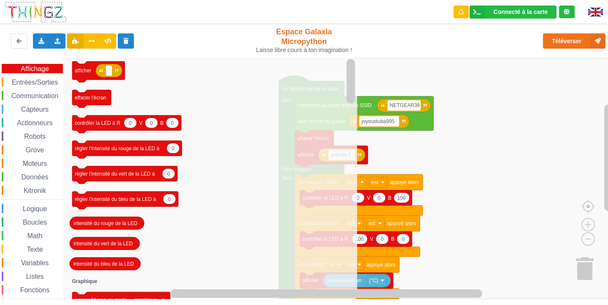
click at [34, 83] on span "Entrées/Sorties" at bounding box center [35, 82] width 49 height 7
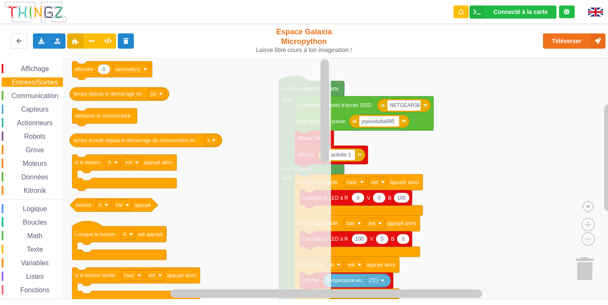
click at [31, 66] on span "Affichage" at bounding box center [34, 68] width 30 height 7
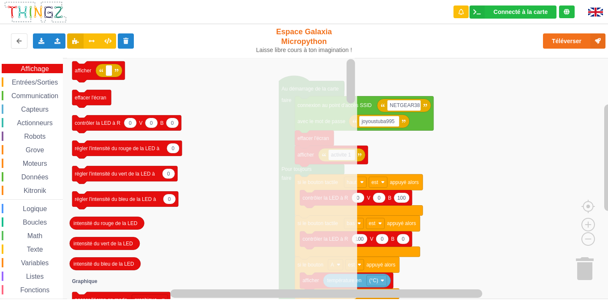
click at [21, 81] on span "Entrées/Sorties" at bounding box center [35, 82] width 49 height 7
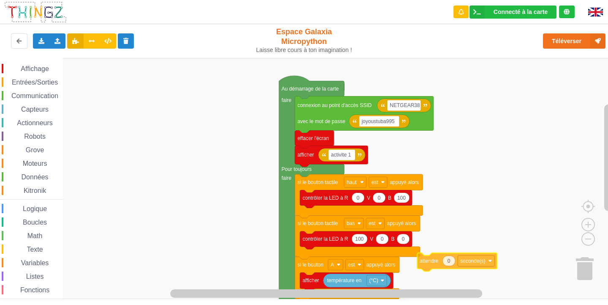
click at [436, 249] on div "Affichage Entrées/Sorties Communication Capteurs Actionneurs Robots Grove Moteu…" at bounding box center [307, 178] width 614 height 241
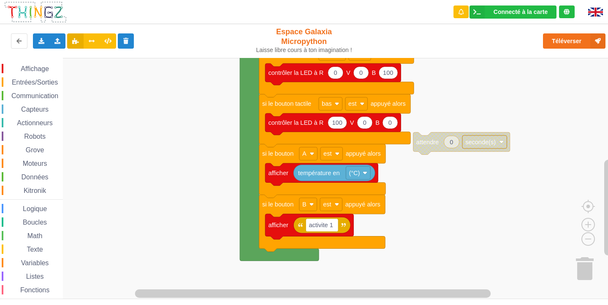
click at [493, 78] on div "Affichage Entrées/Sorties Communication Capteurs Actionneurs Robots Grove Moteu…" at bounding box center [307, 178] width 614 height 241
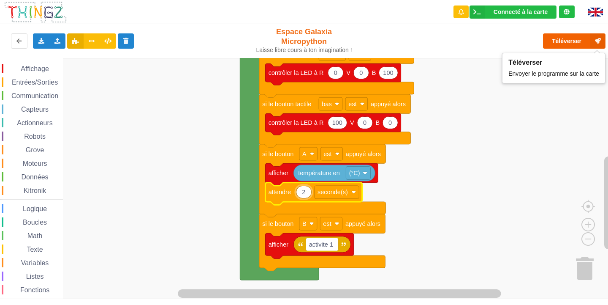
type input "2"
click at [559, 43] on button "Téléverser" at bounding box center [574, 40] width 63 height 15
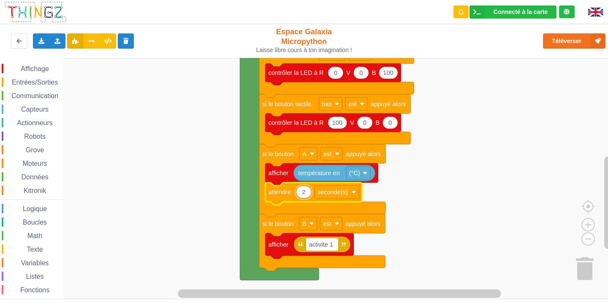
click at [447, 202] on rect "Espace de travail de Blocky" at bounding box center [307, 178] width 614 height 241
click at [29, 81] on span "Entrées/Sorties" at bounding box center [35, 82] width 49 height 7
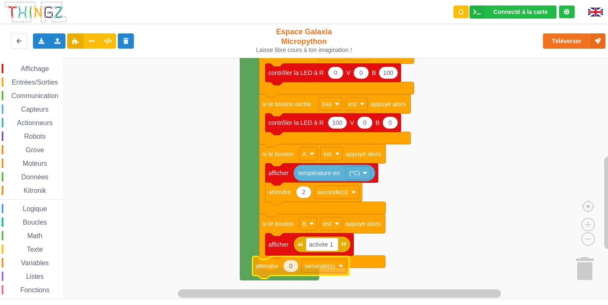
click at [267, 269] on div "Affichage Entrées/Sorties Communication Capteurs Actionneurs Robots Grove Moteu…" at bounding box center [307, 178] width 614 height 241
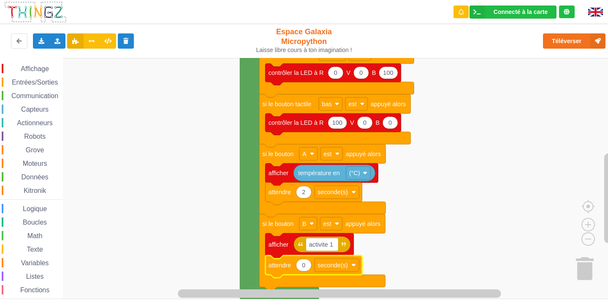
click at [443, 265] on rect "Espace de travail de Blocky" at bounding box center [307, 178] width 614 height 241
type input "2"
click at [533, 248] on rect "Espace de travail de Blocky" at bounding box center [307, 178] width 614 height 241
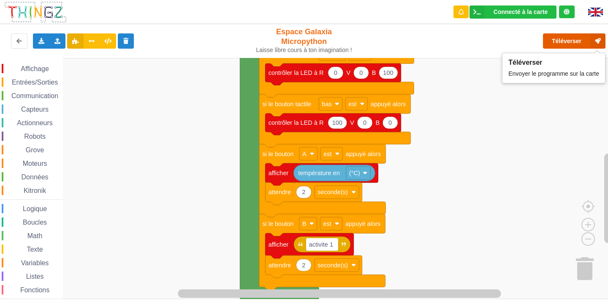
click at [580, 38] on button "Téléverser" at bounding box center [574, 40] width 63 height 15
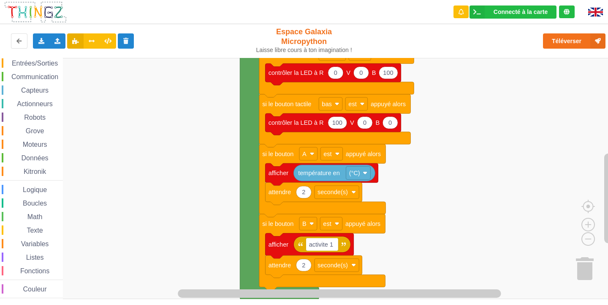
scroll to position [22, 0]
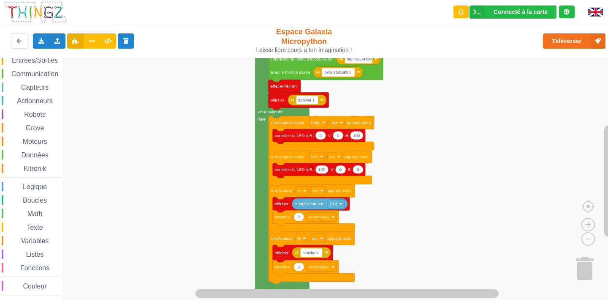
click at [417, 195] on div "Affichage Entrées/Sorties Communication Capteurs Actionneurs Robots Grove Moteu…" at bounding box center [307, 178] width 614 height 241
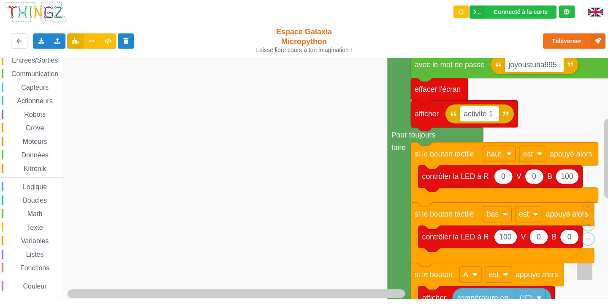
scroll to position [0, 0]
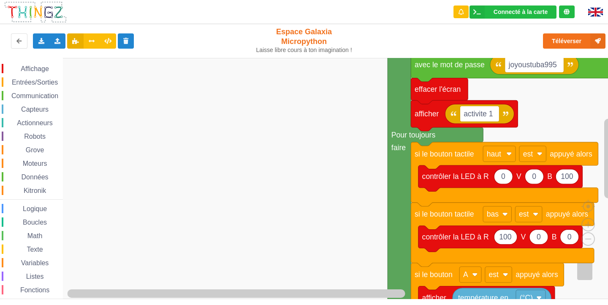
click at [43, 63] on div "Affichage Entrées/Sorties Communication Capteurs Actionneurs Robots Grove Moteu…" at bounding box center [31, 189] width 63 height 263
click at [42, 68] on span "Affichage" at bounding box center [34, 68] width 30 height 7
click at [335, 161] on div "Affichage Entrées/Sorties Communication Capteurs Actionneurs Robots Grove Moteu…" at bounding box center [307, 178] width 614 height 241
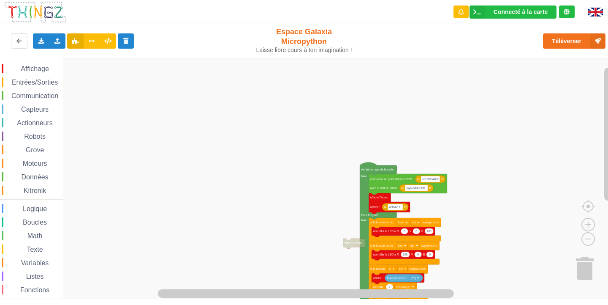
click at [360, 286] on div "Affichage Entrées/Sorties Communication Capteurs Actionneurs Robots Grove Moteu…" at bounding box center [307, 178] width 614 height 241
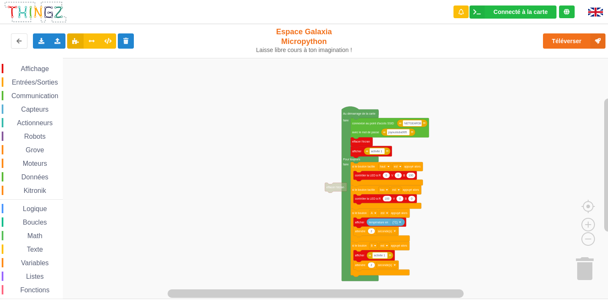
click at [417, 57] on div "Connecté à la carte Réglages Ouvrir le moniteur automatiquement Connexion autom…" at bounding box center [304, 146] width 620 height 305
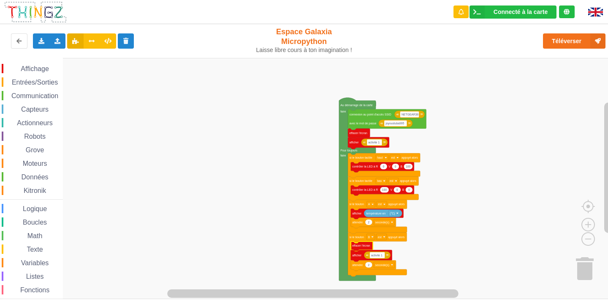
click at [442, 265] on rect "Espace de travail de Blocky" at bounding box center [307, 178] width 614 height 241
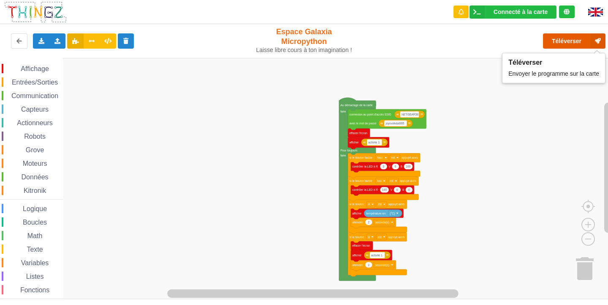
click at [570, 40] on button "Téléverser" at bounding box center [574, 40] width 63 height 15
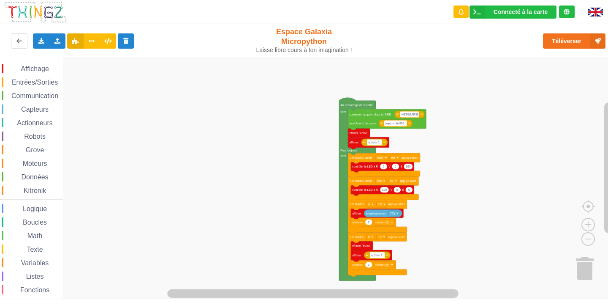
click at [21, 123] on span "Actionneurs" at bounding box center [35, 122] width 38 height 7
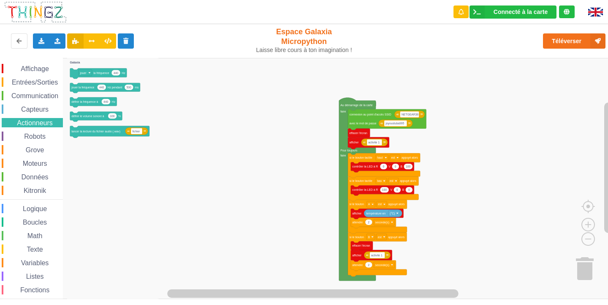
click at [34, 115] on div "Affichage Entrées/Sorties Communication Capteurs Actionneurs Robots Grove Moteu…" at bounding box center [31, 190] width 63 height 253
click at [34, 109] on span "Capteurs" at bounding box center [35, 109] width 30 height 7
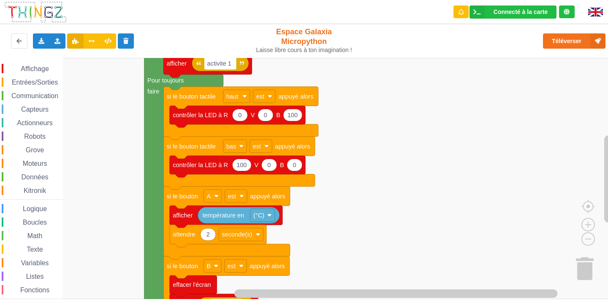
click at [40, 106] on span "Capteurs" at bounding box center [35, 109] width 30 height 7
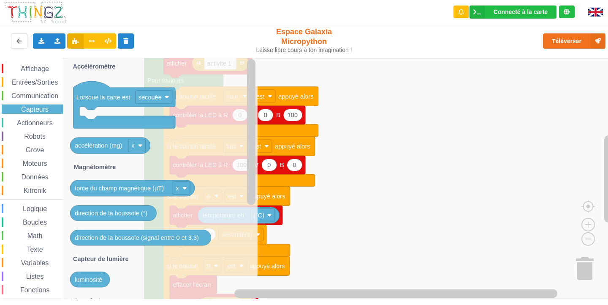
click at [37, 68] on span "Affichage" at bounding box center [34, 68] width 30 height 7
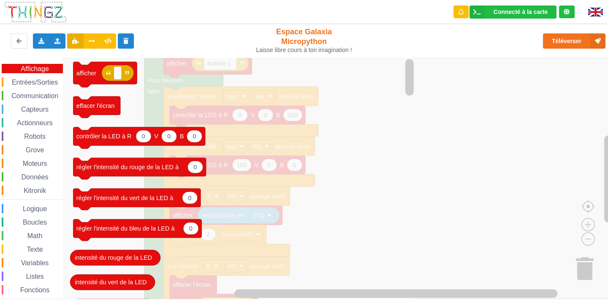
click at [22, 133] on div "Robots" at bounding box center [32, 135] width 61 height 9
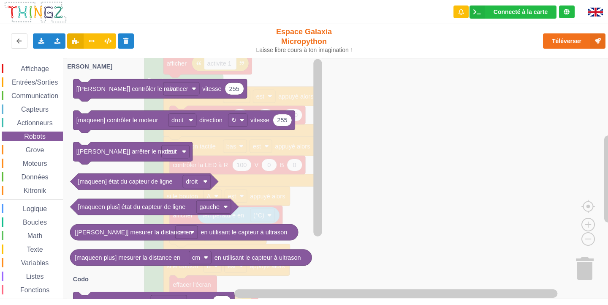
click at [32, 121] on span "Actionneurs" at bounding box center [35, 122] width 38 height 7
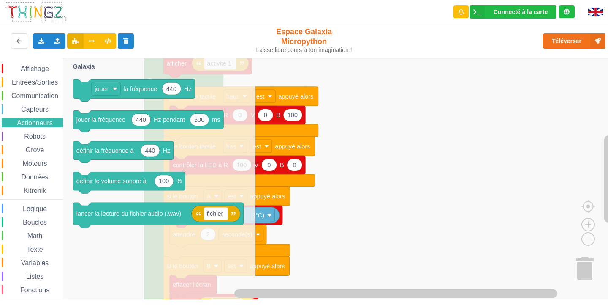
click at [40, 111] on span "Capteurs" at bounding box center [35, 109] width 30 height 7
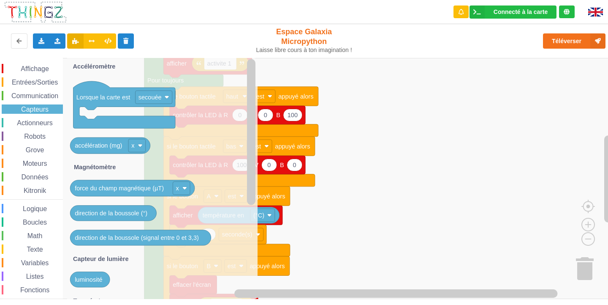
drag, startPoint x: 63, startPoint y: 194, endPoint x: 55, endPoint y: 214, distance: 21.5
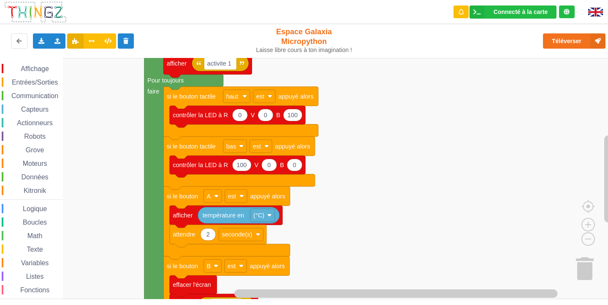
click at [370, 69] on rect "Espace de travail de Blocky" at bounding box center [307, 178] width 614 height 241
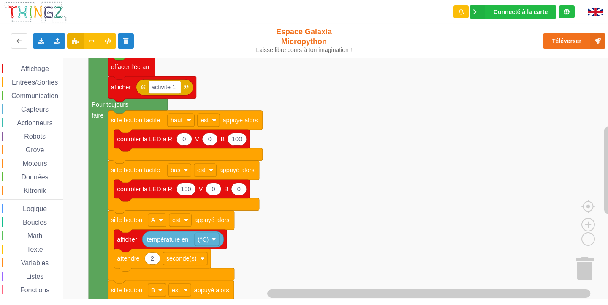
click at [77, 154] on rect "Espace de travail de Blocky" at bounding box center [307, 178] width 614 height 241
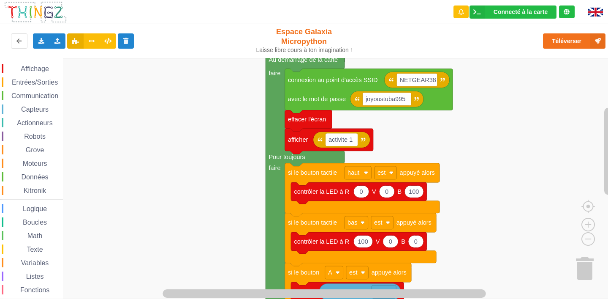
click at [150, 237] on div "Affichage Entrées/Sorties Communication Capteurs Actionneurs Robots Grove Moteu…" at bounding box center [307, 178] width 614 height 241
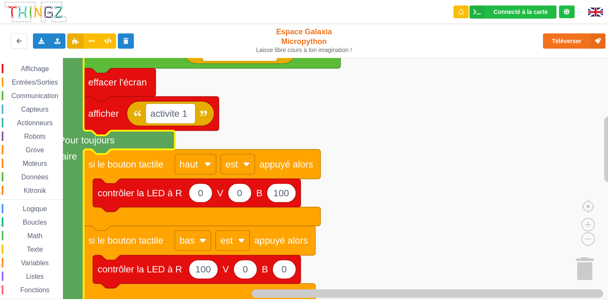
click at [43, 93] on span "Communication" at bounding box center [34, 95] width 49 height 7
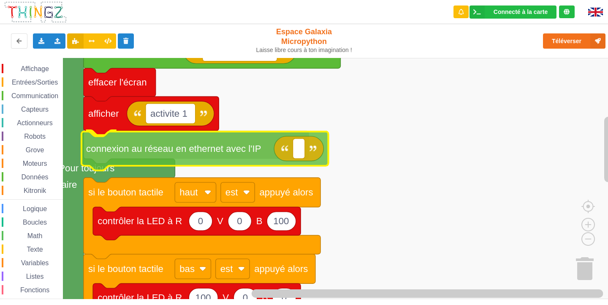
click at [225, 143] on div "Affichage Entrées/Sorties Communication Capteurs Actionneurs Robots Grove Moteu…" at bounding box center [307, 178] width 614 height 241
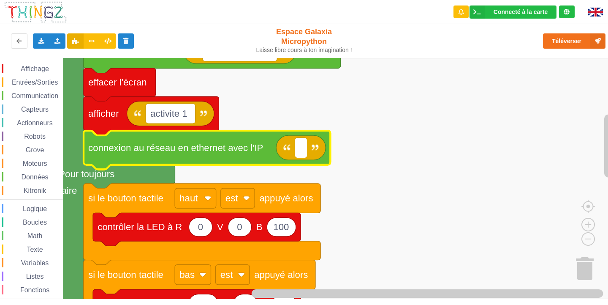
click at [371, 154] on rect "Espace de travail de Blocky" at bounding box center [307, 178] width 614 height 241
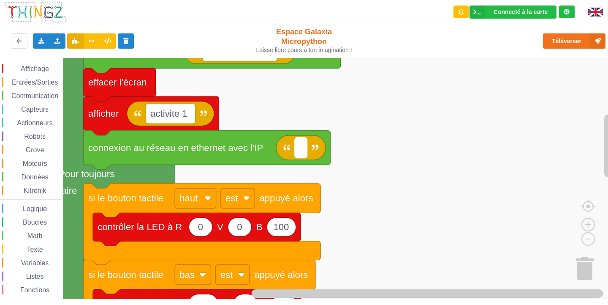
click at [305, 146] on rect "Espace de travail de Blocky" at bounding box center [301, 148] width 12 height 20
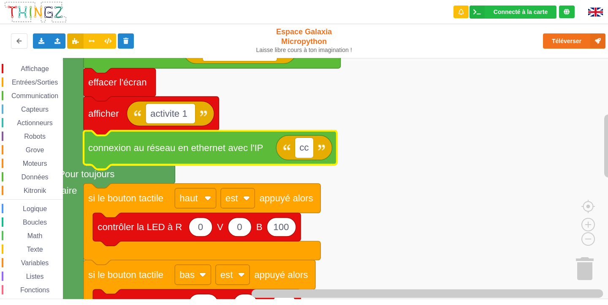
type input "c"
click at [381, 171] on rect "Espace de travail de Blocky" at bounding box center [307, 178] width 614 height 241
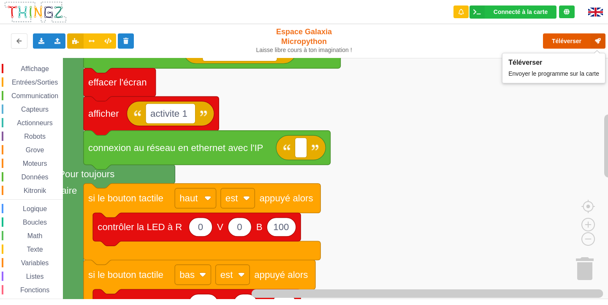
click at [555, 42] on button "Téléverser" at bounding box center [574, 40] width 63 height 15
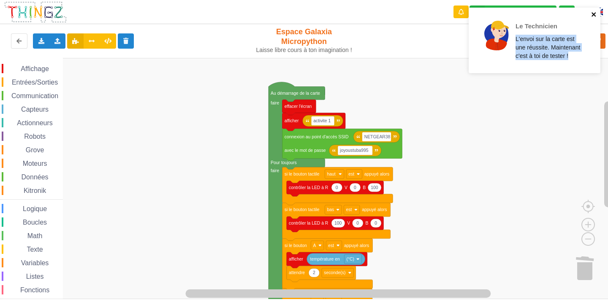
click at [592, 16] on div "Le Technicien L'envoi sur la carte est une réussite. Maintenant c'est à toi de …" at bounding box center [531, 40] width 119 height 59
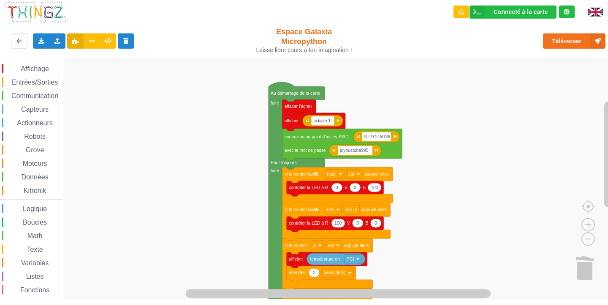
click at [475, 206] on div "Affichage Entrées/Sorties Communication Capteurs Actionneurs Robots Grove Moteu…" at bounding box center [307, 178] width 614 height 241
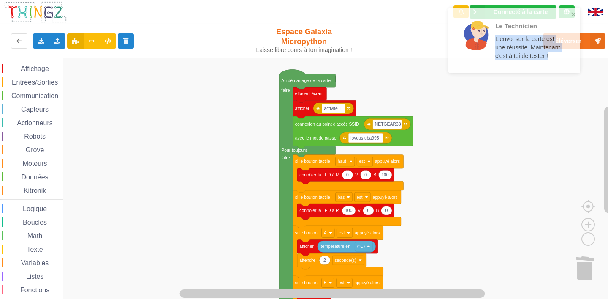
click at [579, 43] on div "Le Technicien L'envoi sur la carte est une réussite. Maintenant c'est à toi de …" at bounding box center [515, 40] width 132 height 65
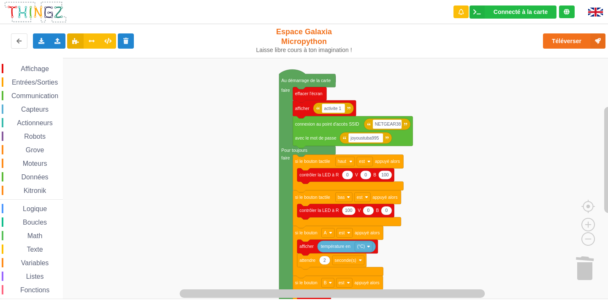
click at [578, 38] on div "Le Technicien L'envoi sur la carte est une réussite. Maintenant c'est à toi de …" at bounding box center [304, 146] width 620 height 305
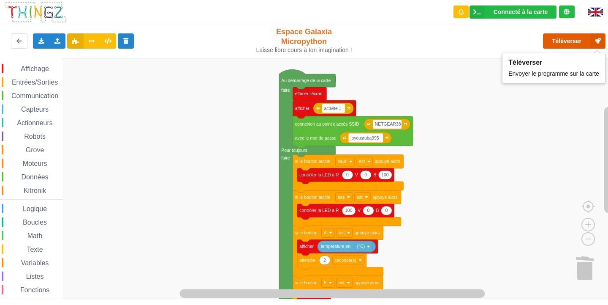
click at [574, 40] on button "Téléverser" at bounding box center [574, 40] width 63 height 15
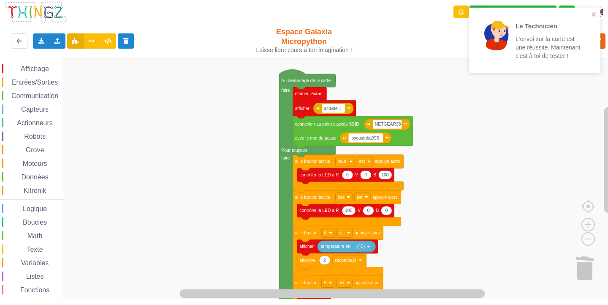
click at [596, 11] on div "Le Technicien L'envoi sur la carte est une réussite. Maintenant c'est à toi de …" at bounding box center [535, 40] width 132 height 65
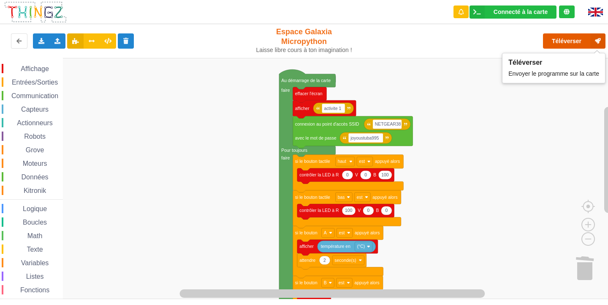
click at [565, 38] on button "Téléverser" at bounding box center [574, 40] width 63 height 15
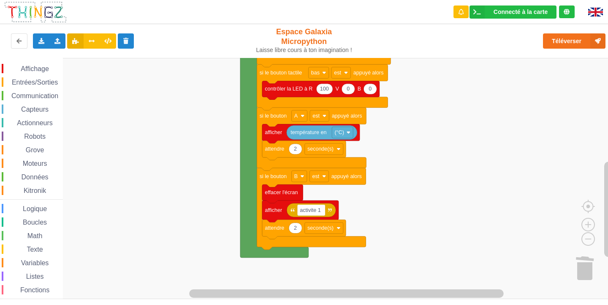
click at [493, 202] on rect "Espace de travail de Blocky" at bounding box center [307, 178] width 614 height 241
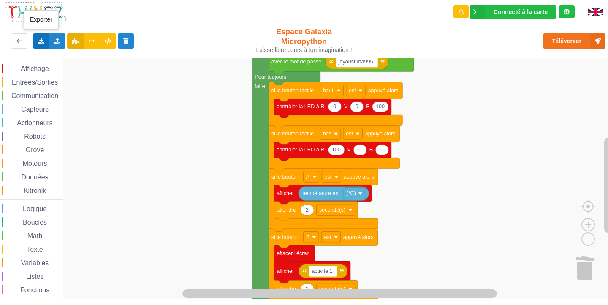
click at [35, 45] on div "Exporter l'assemblage de blocs Exporter l'assemblage de blocs au format Python" at bounding box center [41, 40] width 16 height 15
click at [97, 52] on div "Exporter l'assemblage de blocs" at bounding box center [110, 56] width 154 height 15
click at [38, 41] on icon at bounding box center [41, 40] width 7 height 5
click at [41, 47] on div "Exporter l'assemblage de blocs Exporter l'assemblage de blocs au format Python" at bounding box center [41, 40] width 16 height 15
click at [43, 43] on icon at bounding box center [41, 40] width 7 height 5
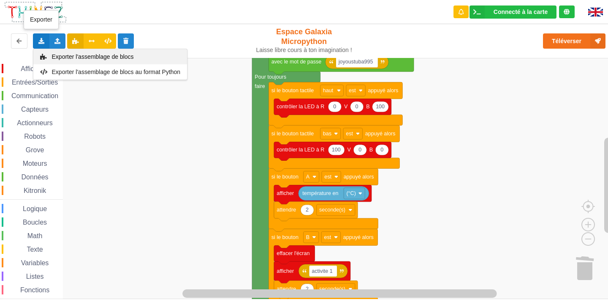
click at [46, 54] on icon at bounding box center [43, 57] width 7 height 6
click at [41, 41] on icon at bounding box center [41, 40] width 7 height 5
click at [86, 59] on span "Exporter l'assemblage de blocs" at bounding box center [93, 56] width 82 height 7
click at [39, 39] on icon at bounding box center [41, 40] width 7 height 5
drag, startPoint x: 58, startPoint y: 55, endPoint x: 43, endPoint y: 33, distance: 27.3
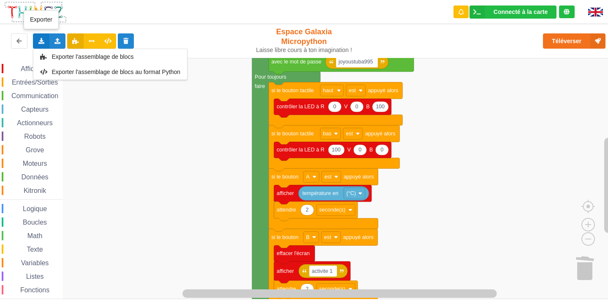
click at [53, 49] on div "Exporter l'assemblage de blocs Exporter l'assemblage de blocs au format Python" at bounding box center [110, 64] width 155 height 31
click at [43, 41] on icon at bounding box center [41, 40] width 7 height 5
click at [53, 52] on div "Exporter l'assemblage de blocs" at bounding box center [110, 56] width 154 height 15
